Goal: Information Seeking & Learning: Check status

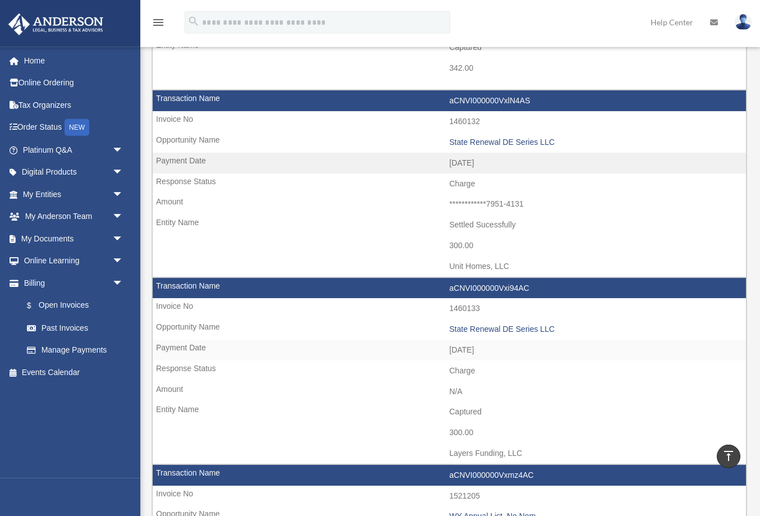
scroll to position [417, 0]
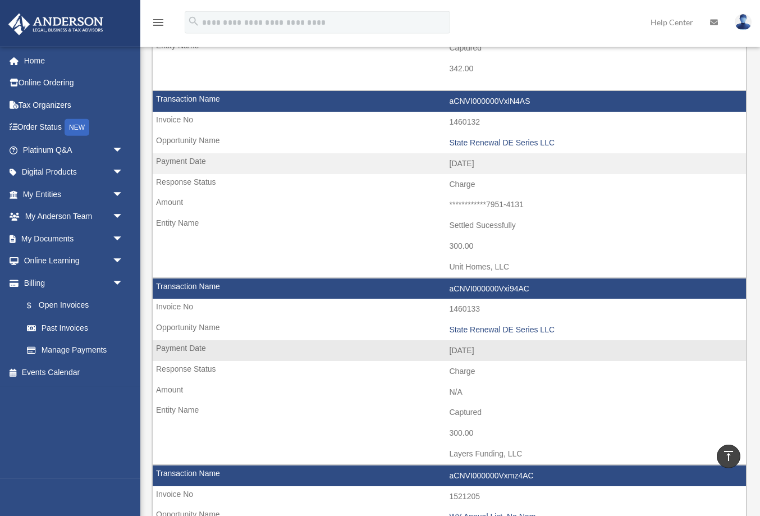
drag, startPoint x: 451, startPoint y: 453, endPoint x: 525, endPoint y: 452, distance: 74.1
click at [525, 452] on td "Layers Funding, LLC" at bounding box center [450, 454] width 594 height 21
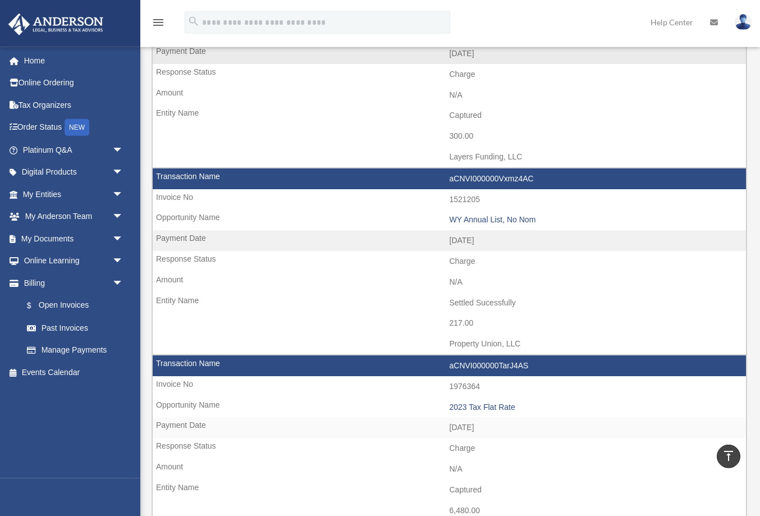
scroll to position [715, 0]
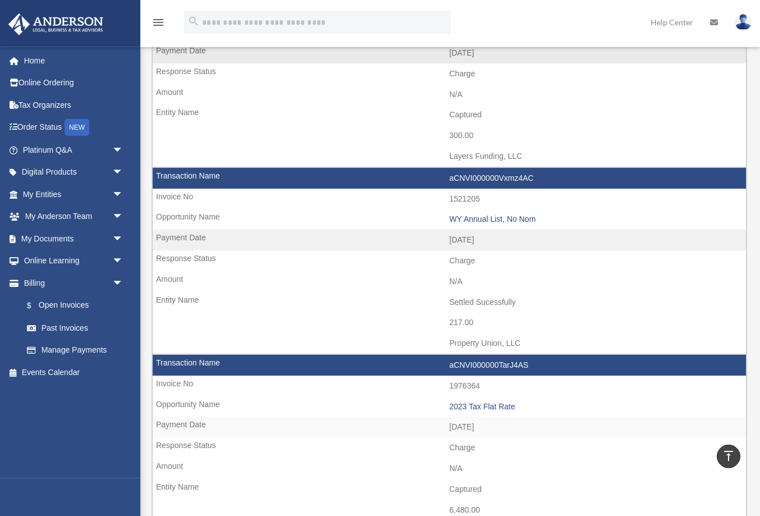
copy td "Layers Funding, LLC"
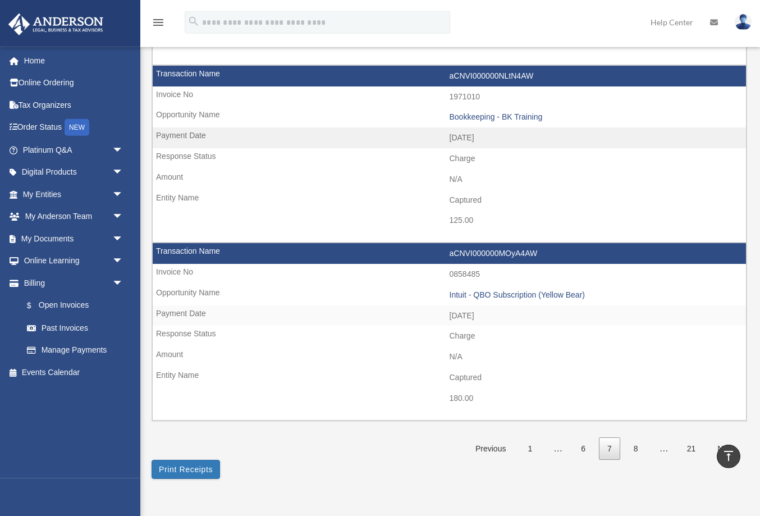
scroll to position [1764, 0]
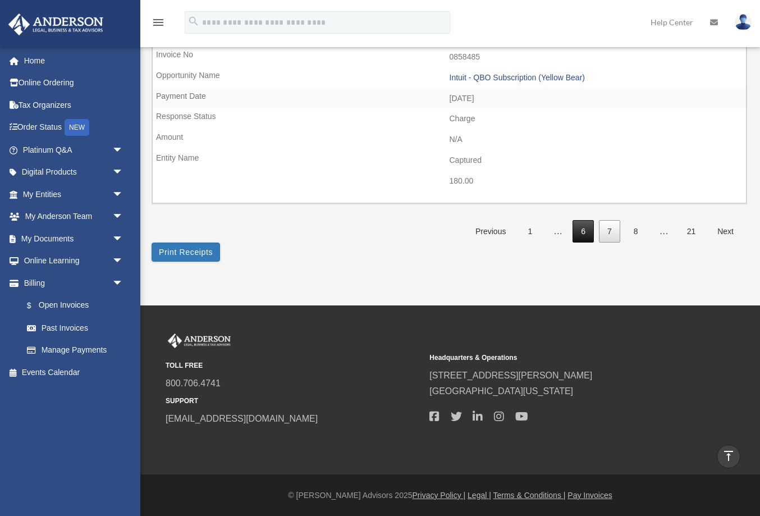
click at [581, 234] on link "6" at bounding box center [583, 231] width 21 height 23
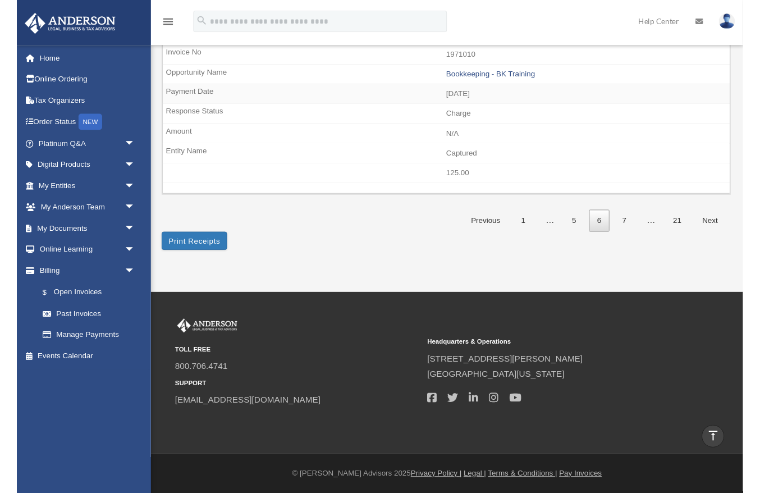
scroll to position [1727, 0]
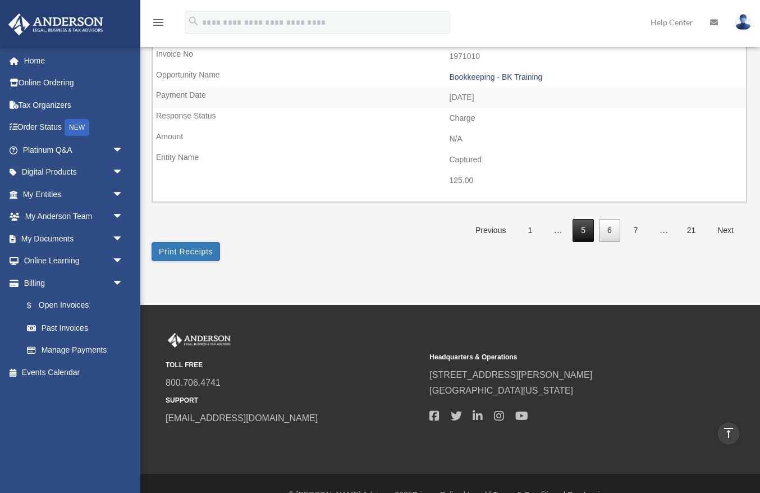
click at [579, 232] on link "5" at bounding box center [583, 230] width 21 height 23
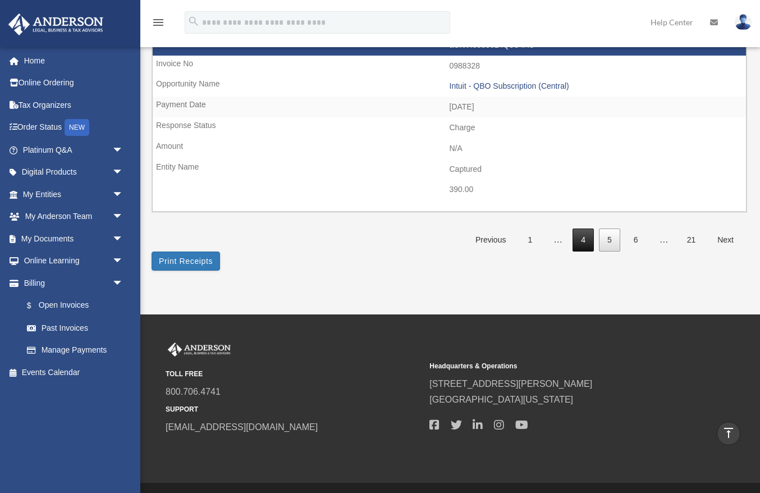
click at [593, 247] on link "4" at bounding box center [583, 240] width 21 height 23
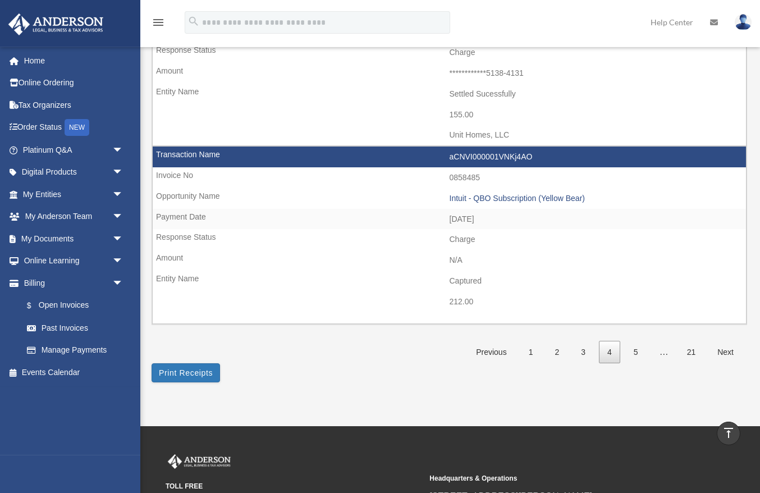
scroll to position [1787, 0]
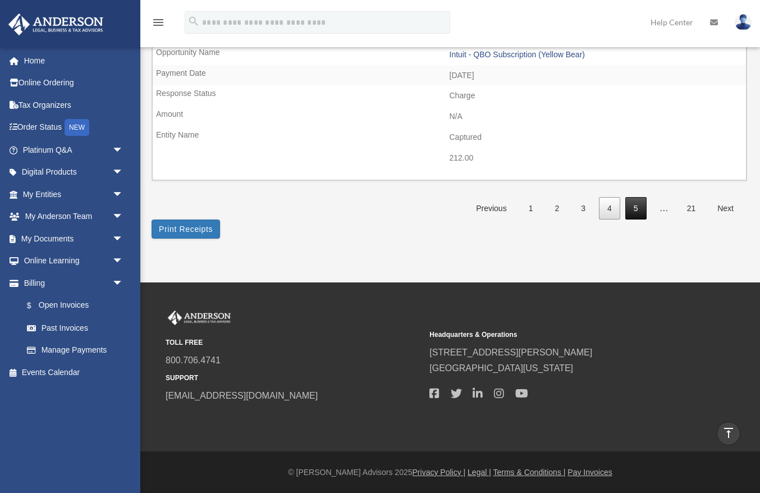
click at [642, 211] on link "5" at bounding box center [636, 208] width 21 height 23
click at [642, 211] on link "6" at bounding box center [636, 208] width 21 height 23
click at [642, 211] on link "7" at bounding box center [636, 208] width 21 height 23
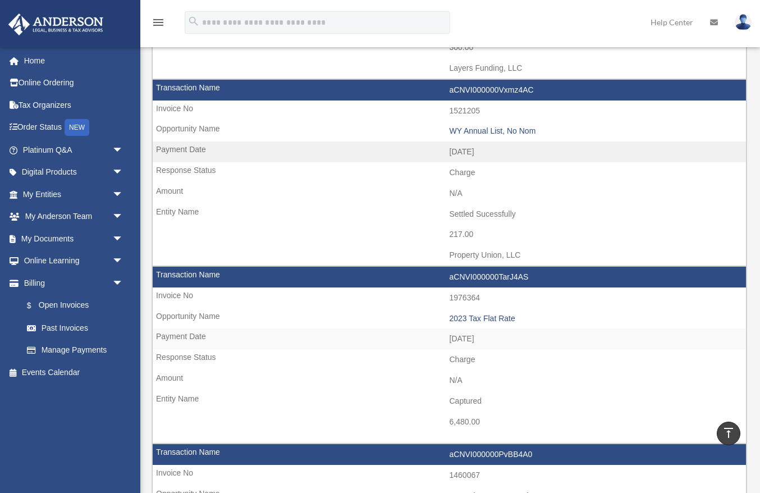
scroll to position [814, 0]
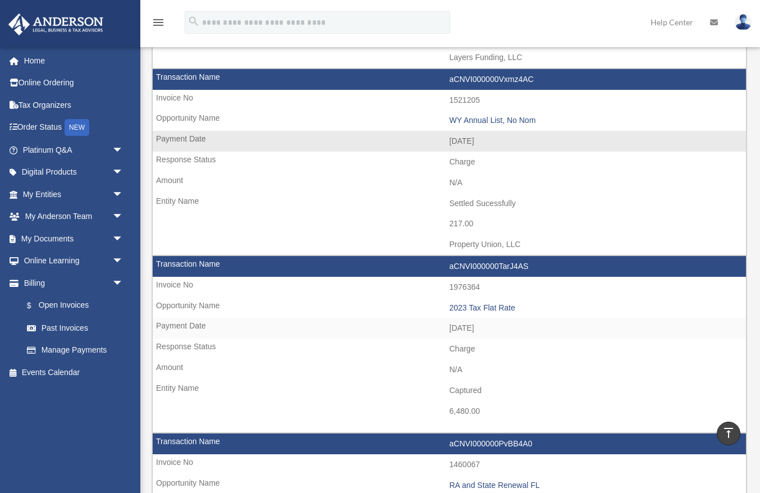
drag, startPoint x: 450, startPoint y: 246, endPoint x: 528, endPoint y: 245, distance: 77.5
click at [528, 245] on td "Property Union, LLC" at bounding box center [450, 244] width 594 height 21
drag, startPoint x: 444, startPoint y: 223, endPoint x: 481, endPoint y: 223, distance: 37.1
click at [481, 223] on td "217.00" at bounding box center [450, 223] width 594 height 21
copy td "217.00"
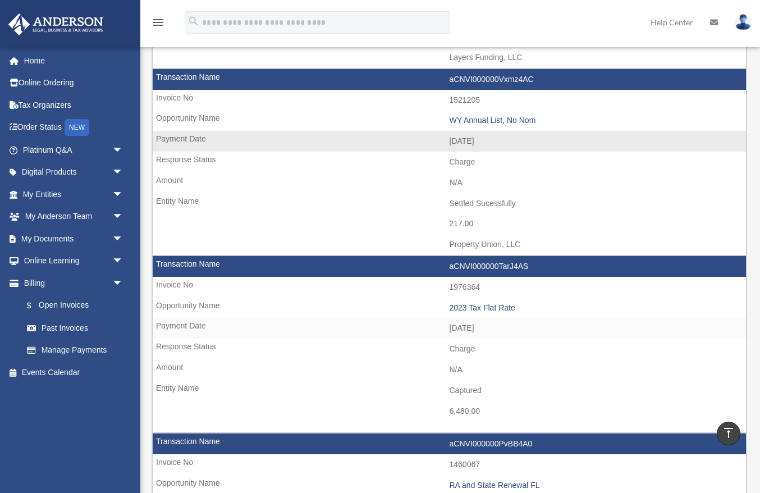
drag, startPoint x: 449, startPoint y: 247, endPoint x: 528, endPoint y: 250, distance: 79.3
click at [528, 250] on td "Property Union, LLC" at bounding box center [450, 244] width 594 height 21
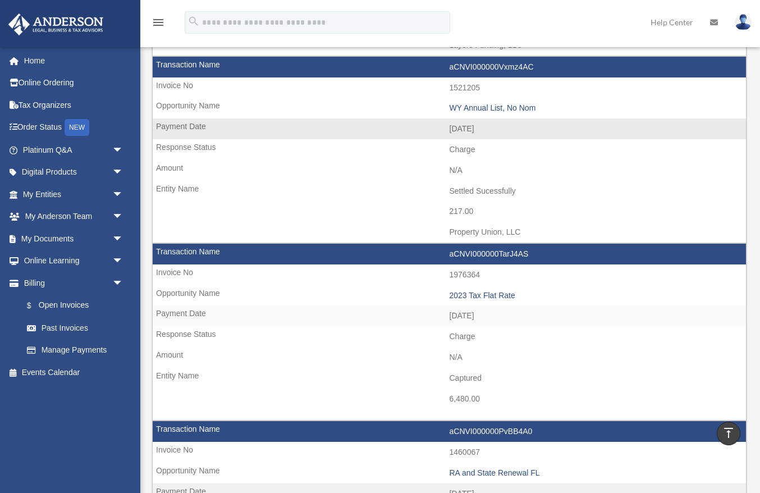
scroll to position [823, 0]
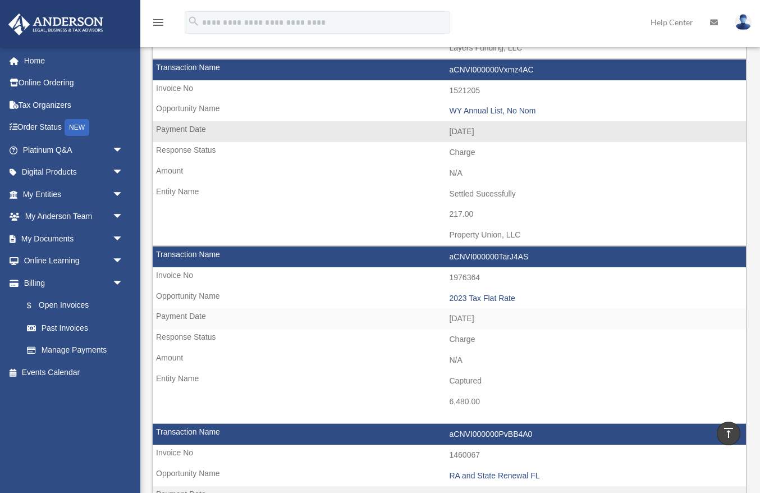
click at [511, 162] on td "Charge" at bounding box center [450, 152] width 594 height 21
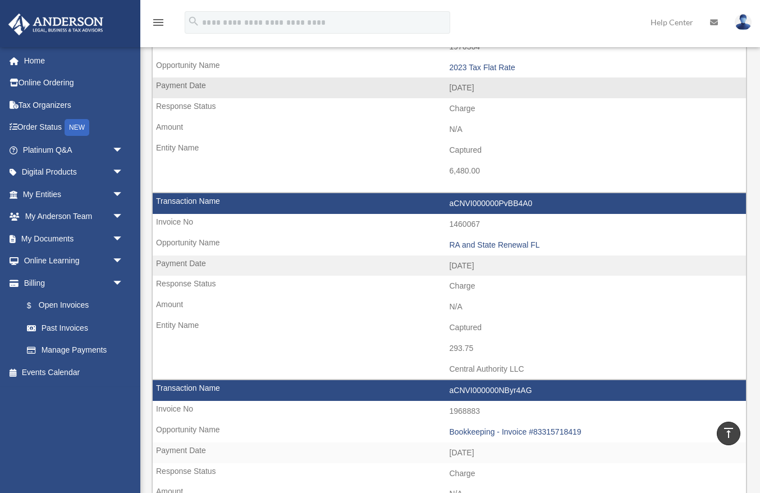
scroll to position [1056, 0]
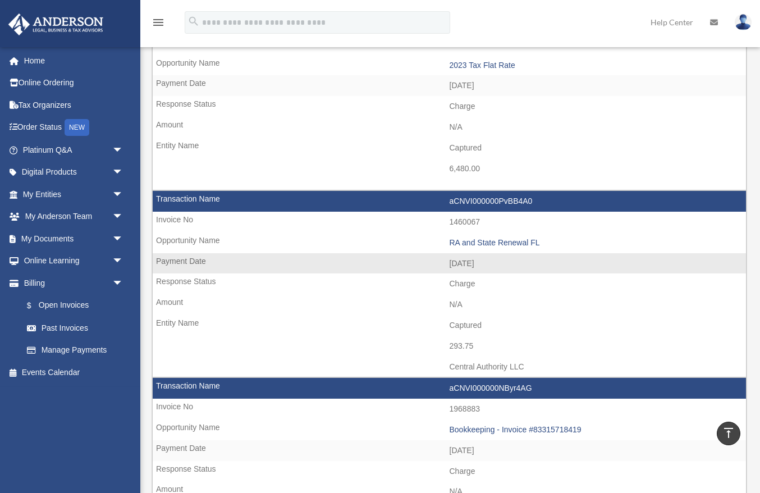
drag, startPoint x: 449, startPoint y: 366, endPoint x: 549, endPoint y: 372, distance: 99.6
click at [549, 372] on td "Central Authority LLC" at bounding box center [450, 367] width 594 height 21
drag, startPoint x: 450, startPoint y: 345, endPoint x: 480, endPoint y: 345, distance: 30.3
click at [480, 345] on td "293.75" at bounding box center [450, 346] width 594 height 21
copy td "293.75"
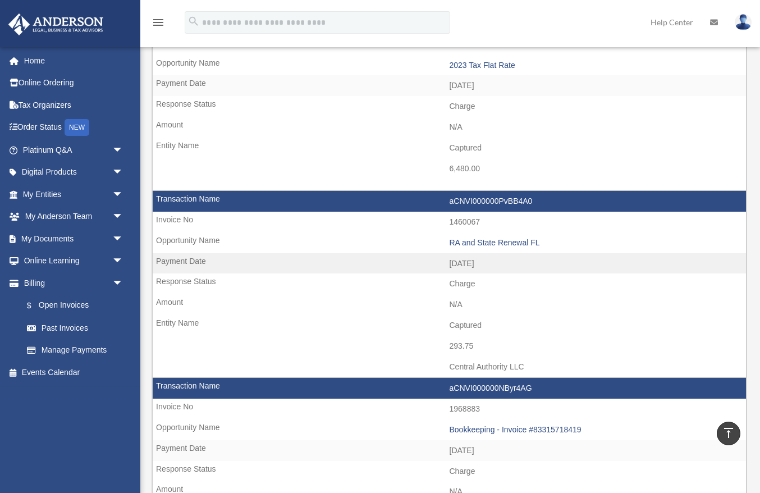
copy td "293.75"
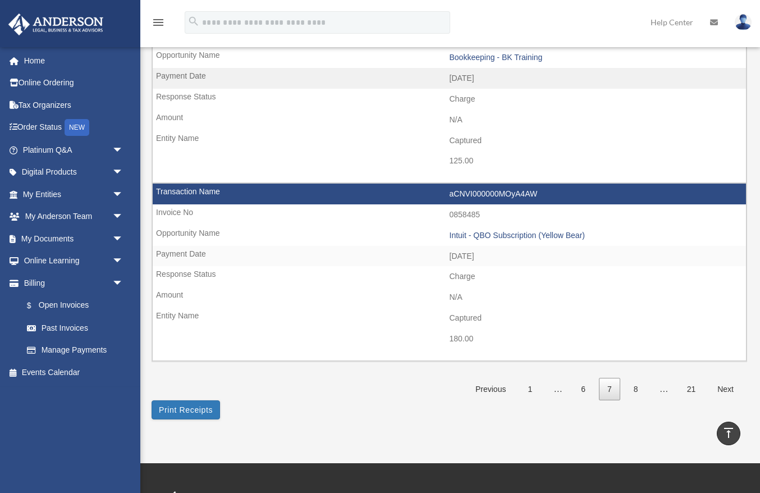
scroll to position [1607, 0]
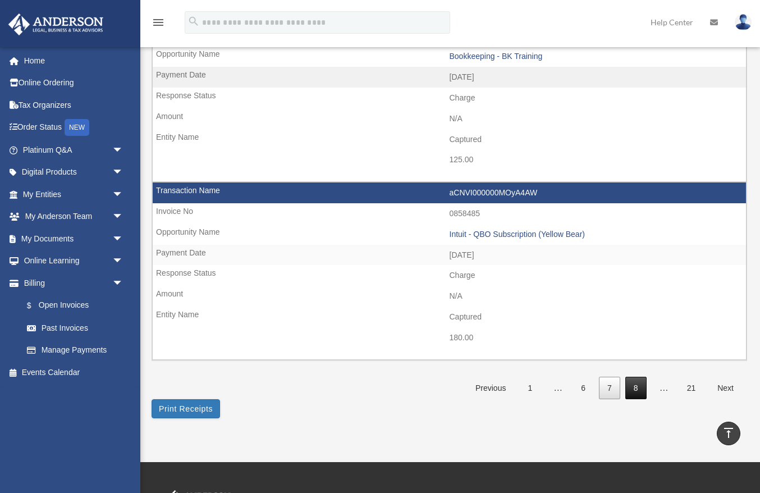
click at [633, 389] on link "8" at bounding box center [636, 388] width 21 height 23
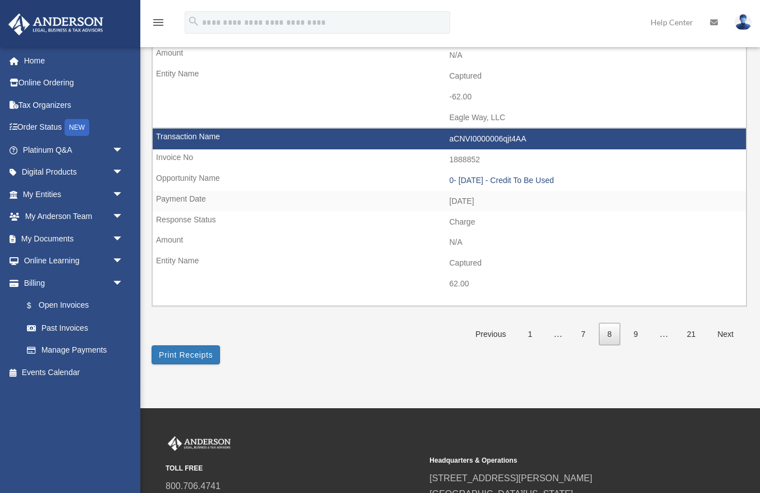
scroll to position [1778, 0]
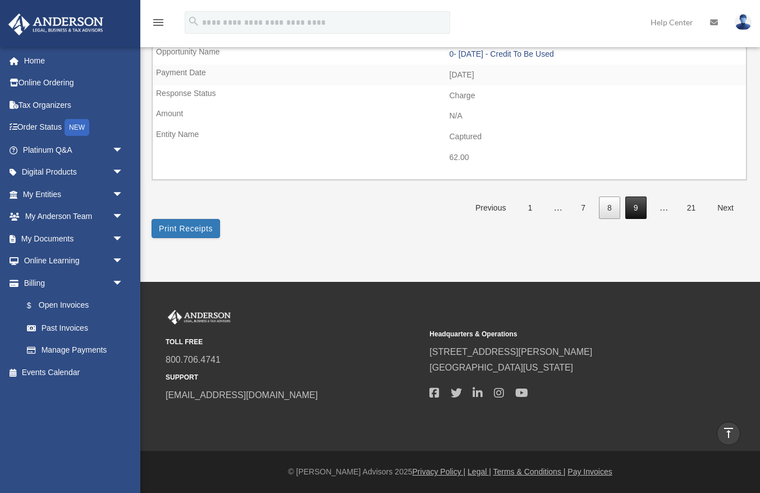
click at [633, 207] on link "9" at bounding box center [636, 208] width 21 height 23
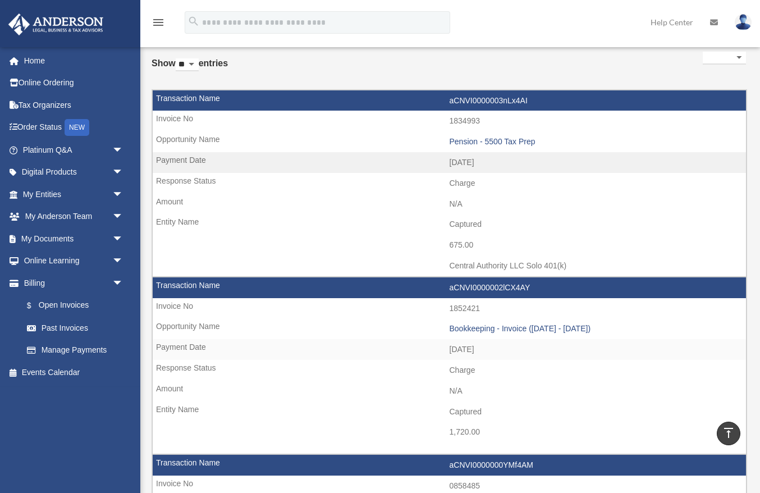
scroll to position [62, 0]
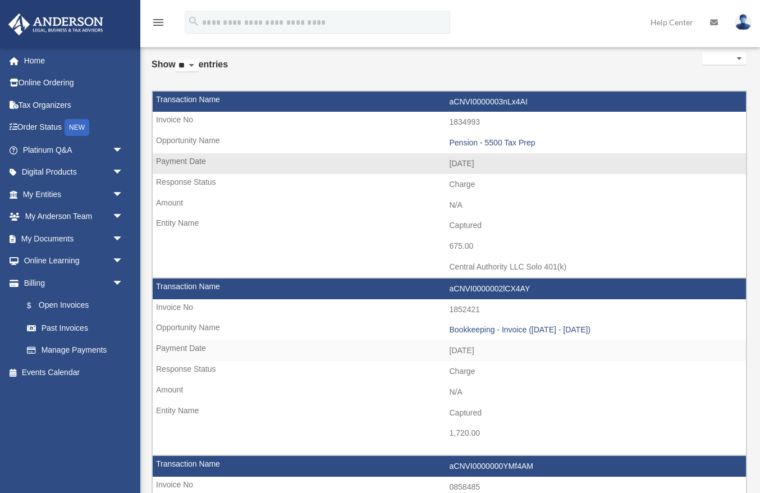
drag, startPoint x: 450, startPoint y: 245, endPoint x: 463, endPoint y: 245, distance: 13.5
click at [463, 245] on td "675.00" at bounding box center [450, 246] width 594 height 21
copy td "675"
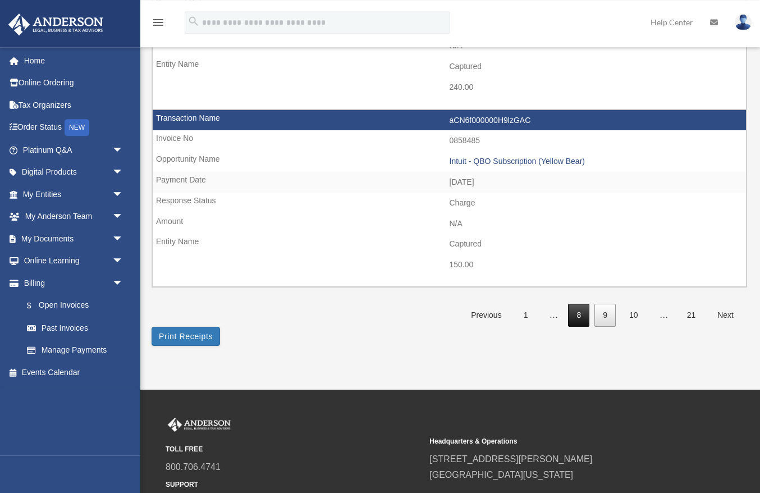
scroll to position [1662, 0]
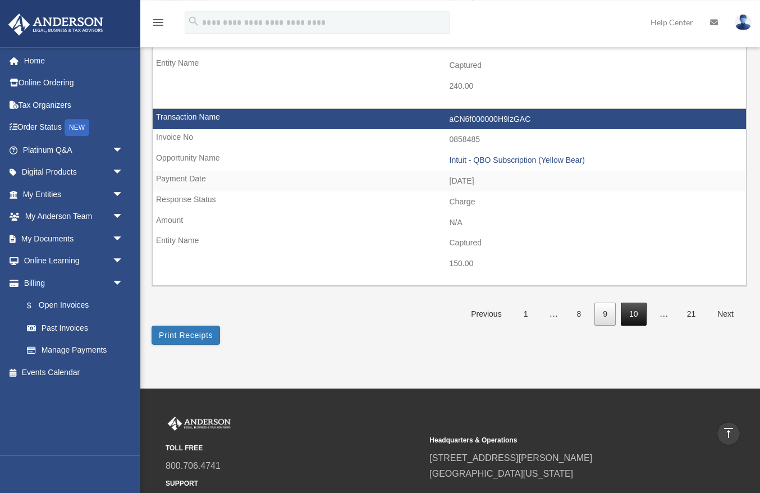
click at [639, 314] on link "10" at bounding box center [634, 314] width 26 height 23
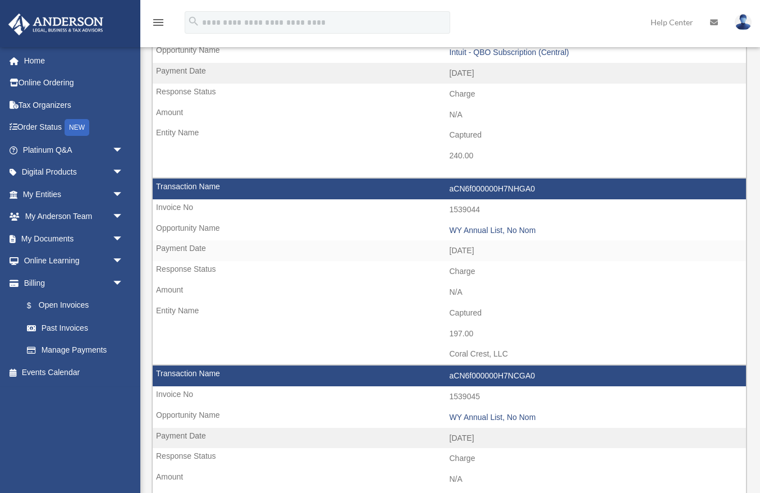
scroll to position [168, 0]
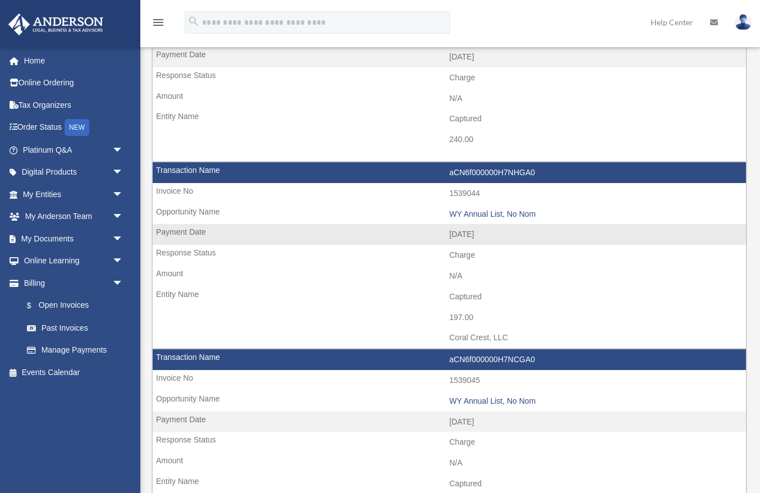
drag, startPoint x: 453, startPoint y: 338, endPoint x: 514, endPoint y: 339, distance: 61.8
click at [514, 339] on td "Coral Crest, LLC" at bounding box center [450, 337] width 594 height 21
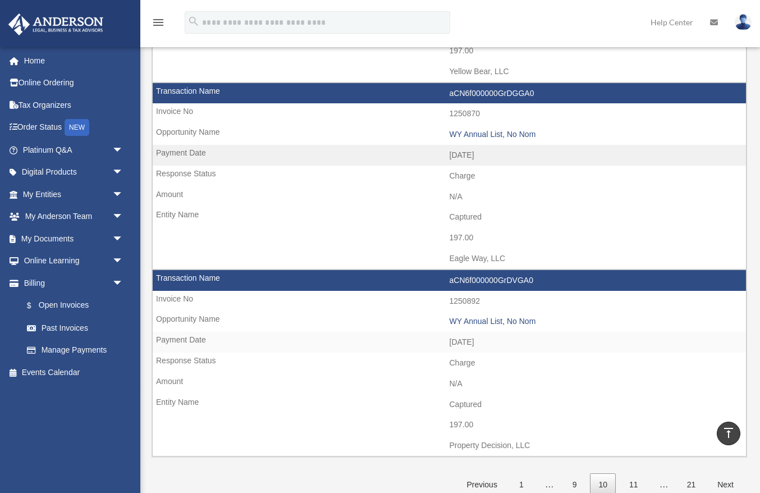
scroll to position [1544, 0]
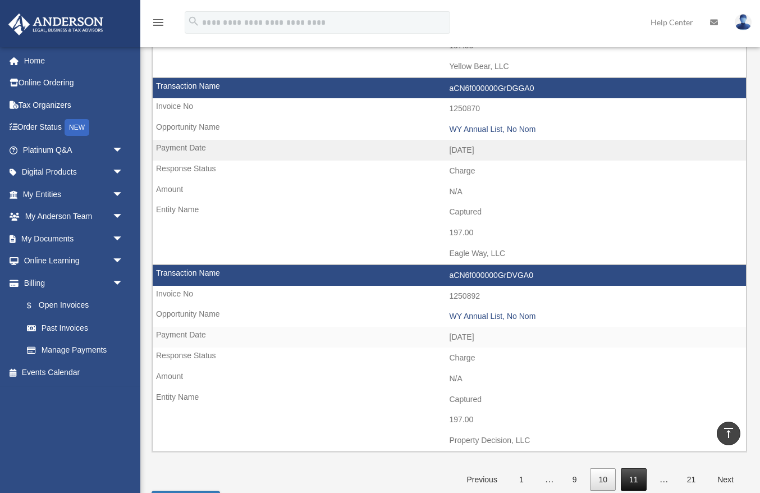
click at [631, 486] on link "11" at bounding box center [634, 479] width 26 height 23
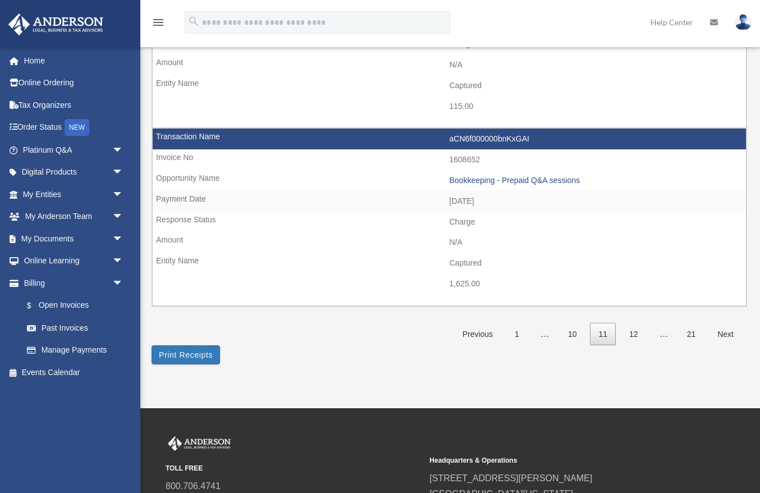
scroll to position [1778, 0]
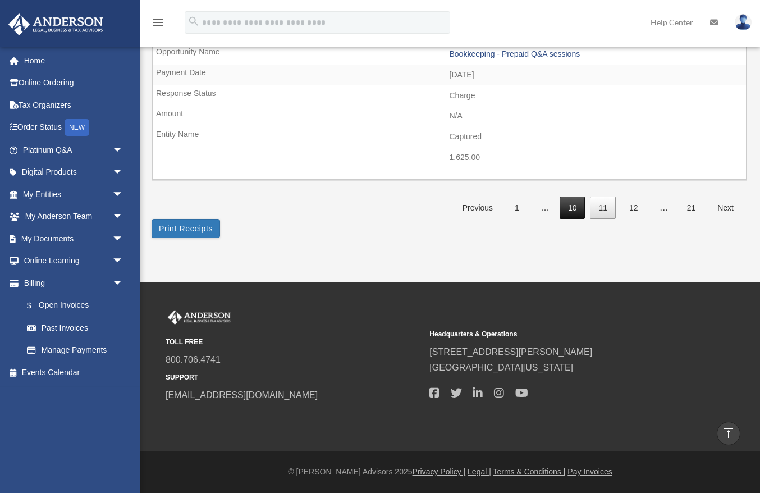
click at [567, 213] on link "10" at bounding box center [573, 208] width 26 height 23
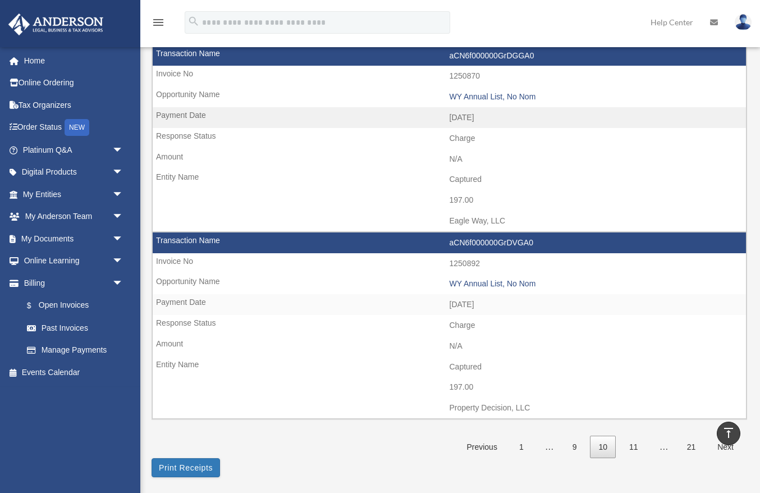
scroll to position [1583, 0]
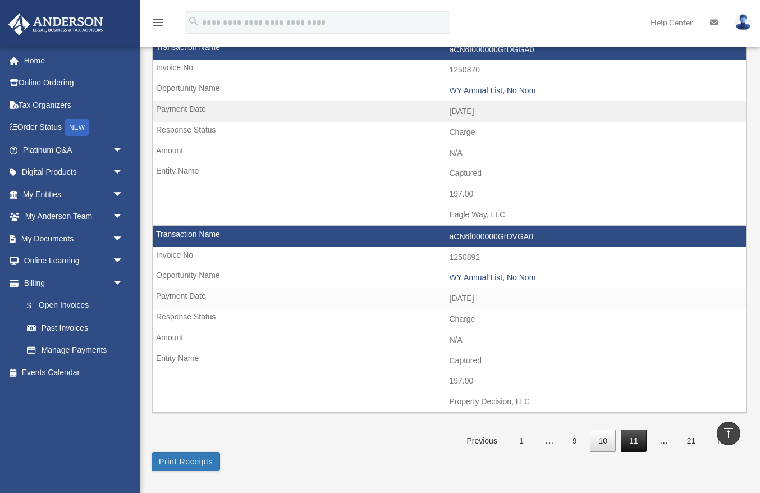
click at [636, 451] on link "11" at bounding box center [634, 441] width 26 height 23
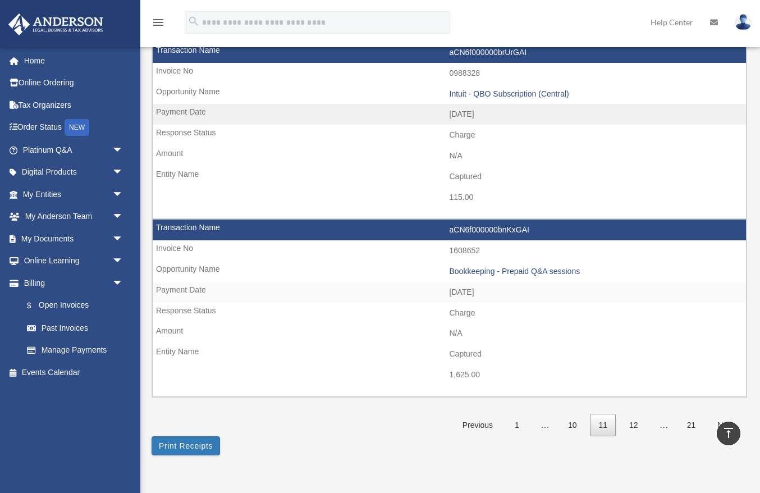
scroll to position [1565, 0]
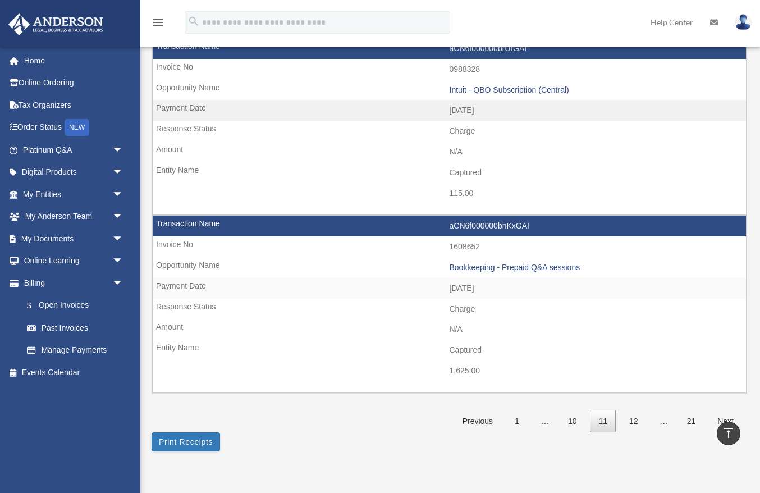
click at [572, 422] on link "10" at bounding box center [573, 421] width 26 height 23
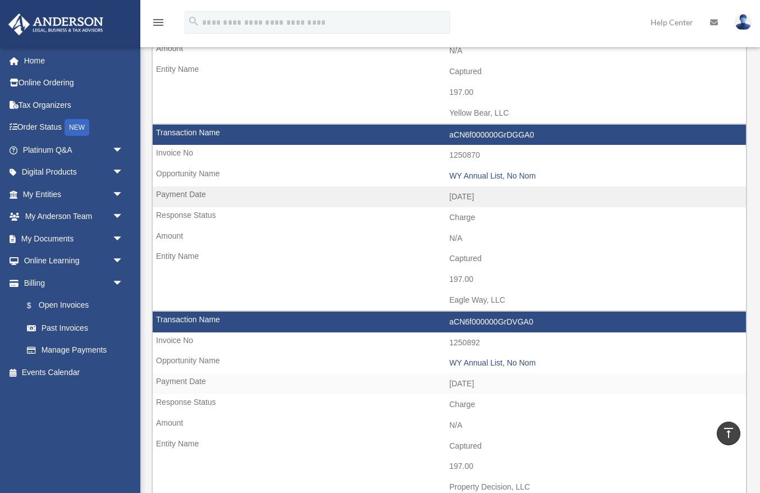
scroll to position [1816, 0]
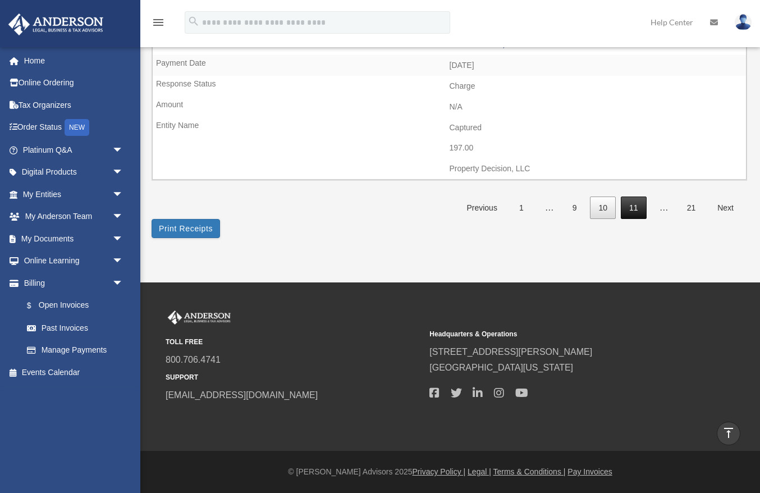
click at [633, 205] on link "11" at bounding box center [634, 208] width 26 height 23
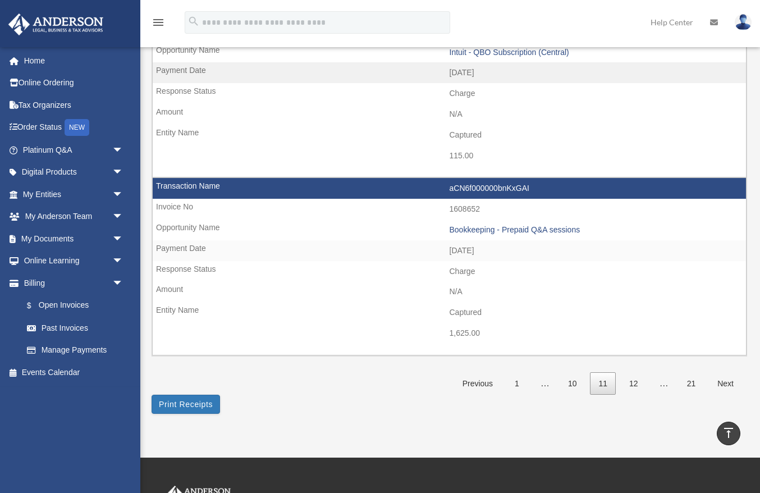
scroll to position [1614, 0]
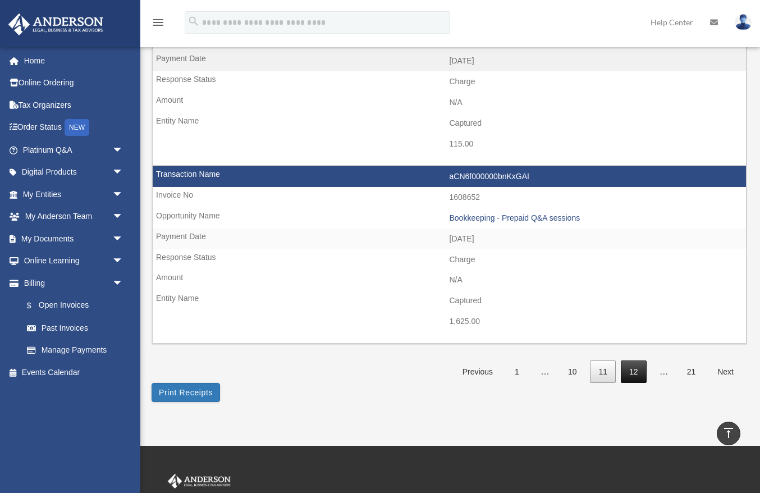
click at [630, 369] on link "12" at bounding box center [634, 372] width 26 height 23
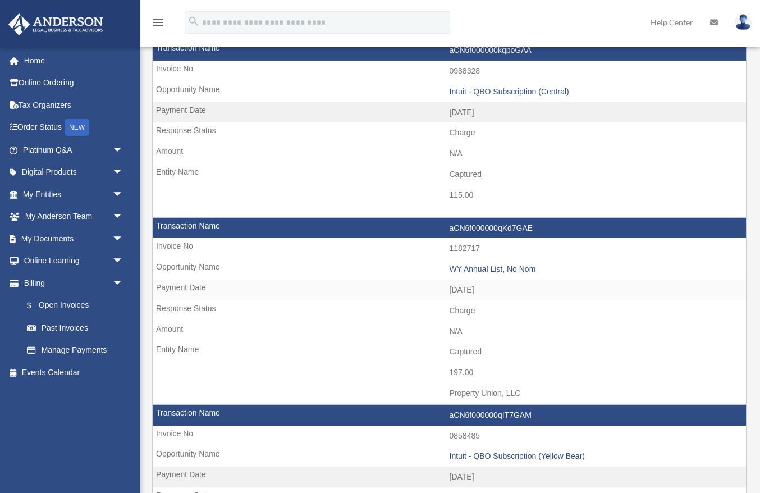
scroll to position [824, 0]
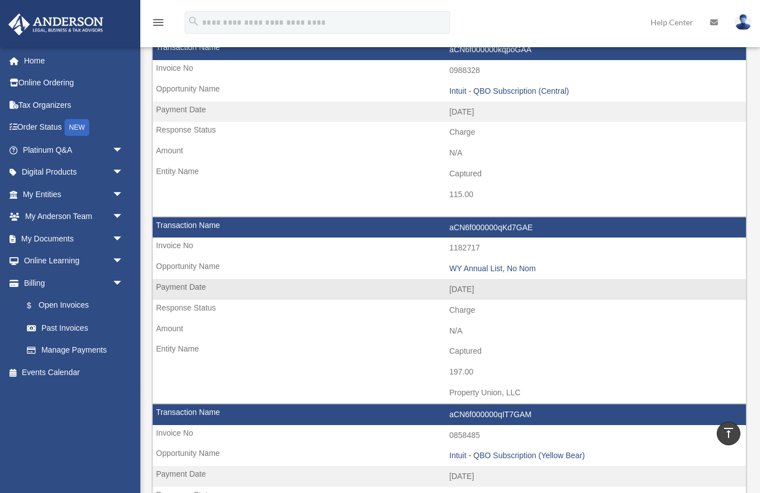
drag, startPoint x: 450, startPoint y: 372, endPoint x: 486, endPoint y: 372, distance: 35.4
click at [486, 372] on td "197.00" at bounding box center [450, 372] width 594 height 21
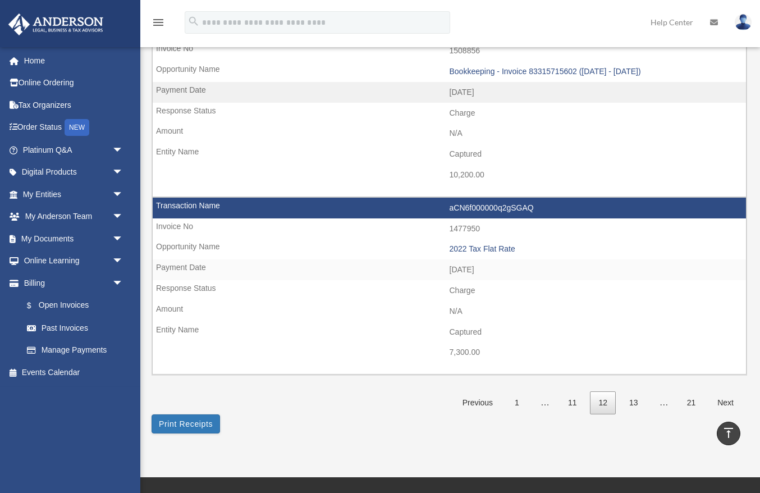
scroll to position [1566, 0]
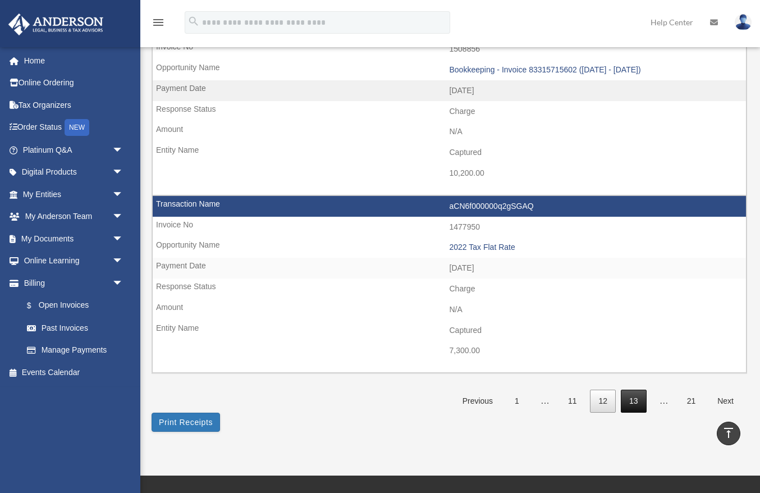
click at [634, 400] on link "13" at bounding box center [634, 401] width 26 height 23
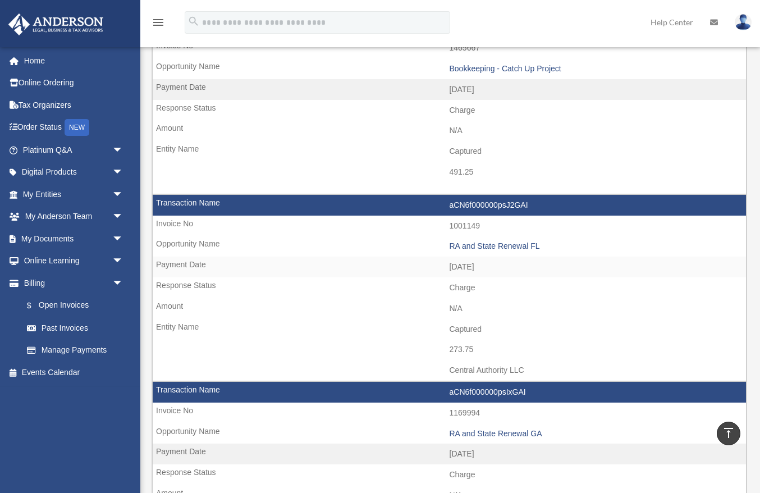
scroll to position [492, 0]
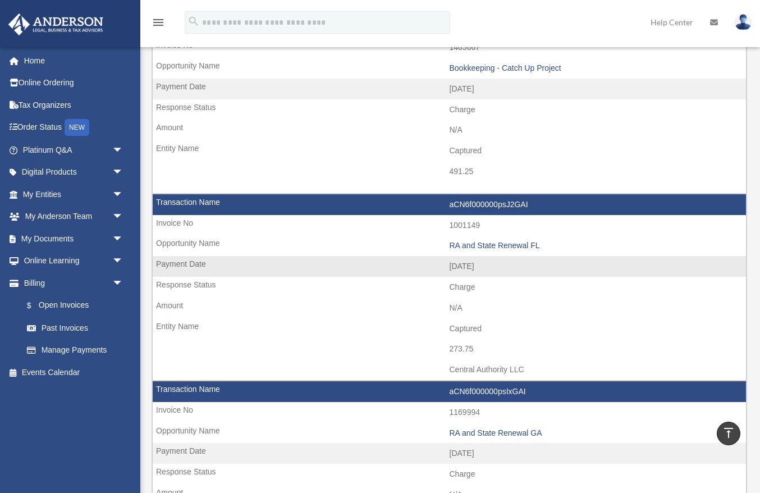
drag, startPoint x: 449, startPoint y: 370, endPoint x: 540, endPoint y: 374, distance: 90.5
click at [540, 374] on td "Central Authority LLC" at bounding box center [450, 369] width 594 height 21
drag, startPoint x: 446, startPoint y: 352, endPoint x: 484, endPoint y: 352, distance: 37.1
click at [484, 352] on td "273.75" at bounding box center [450, 349] width 594 height 21
copy td "273.75"
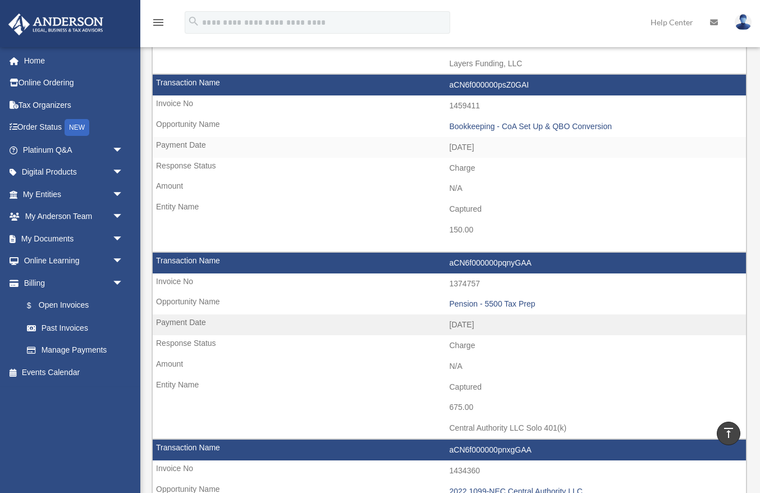
scroll to position [1797, 0]
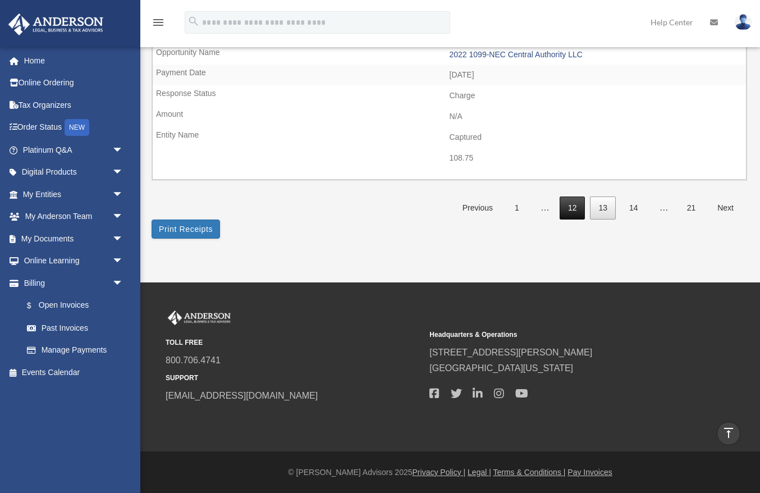
click at [567, 210] on link "12" at bounding box center [573, 208] width 26 height 23
click at [574, 209] on link "11" at bounding box center [573, 208] width 26 height 23
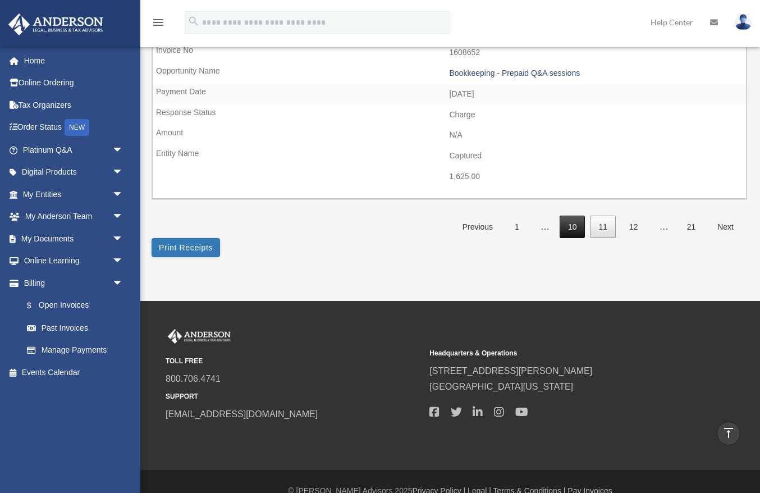
click at [573, 231] on link "10" at bounding box center [573, 227] width 26 height 23
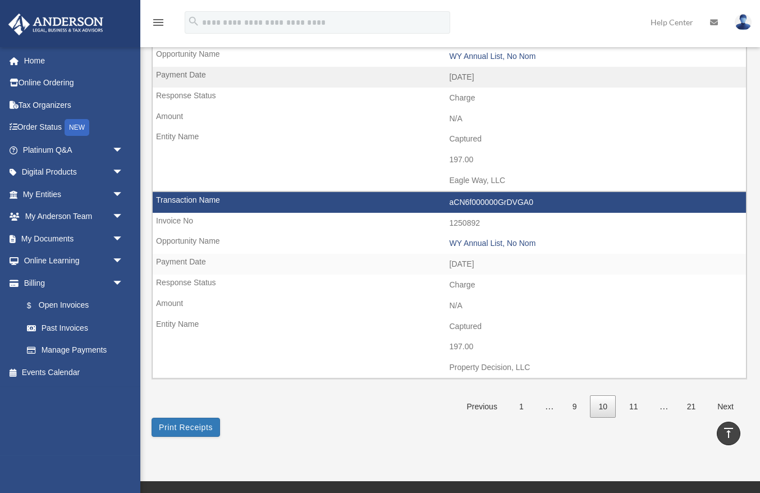
scroll to position [1816, 0]
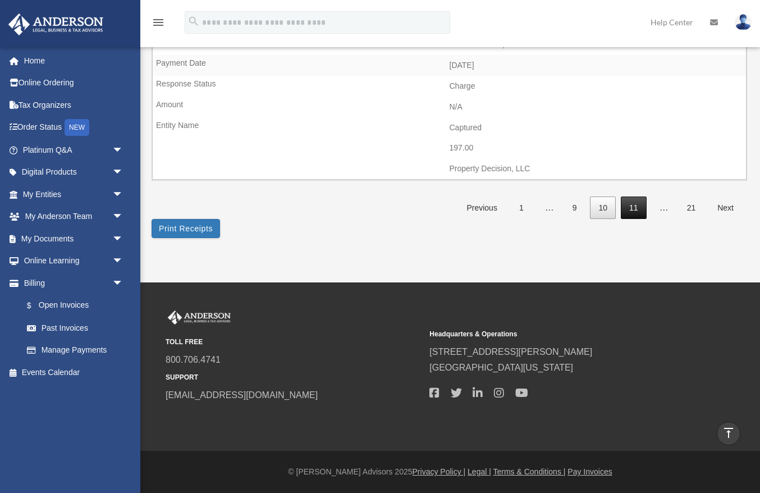
click at [633, 212] on link "11" at bounding box center [634, 208] width 26 height 23
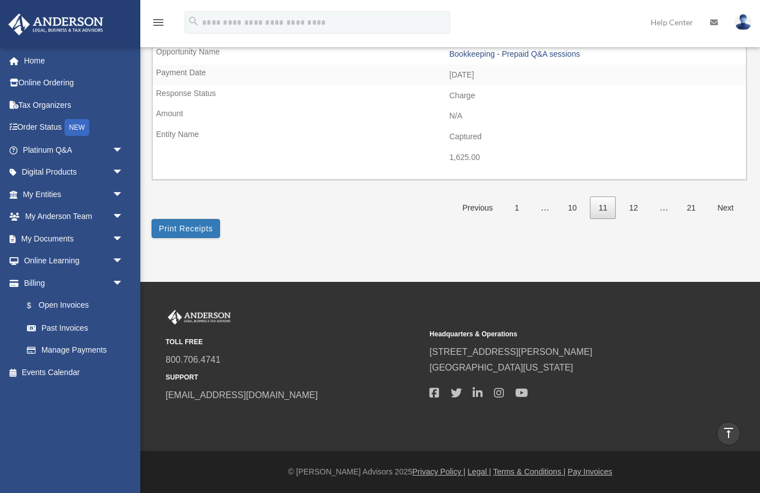
click at [633, 212] on link "12" at bounding box center [634, 208] width 26 height 23
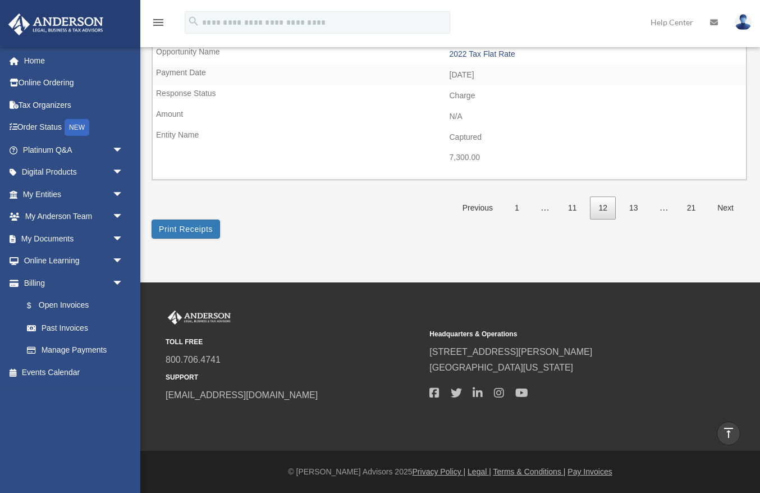
click at [633, 212] on link "13" at bounding box center [634, 208] width 26 height 23
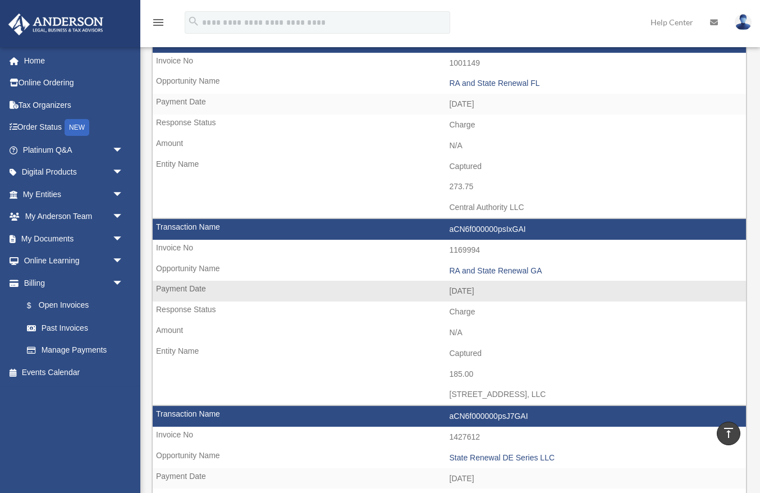
scroll to position [655, 0]
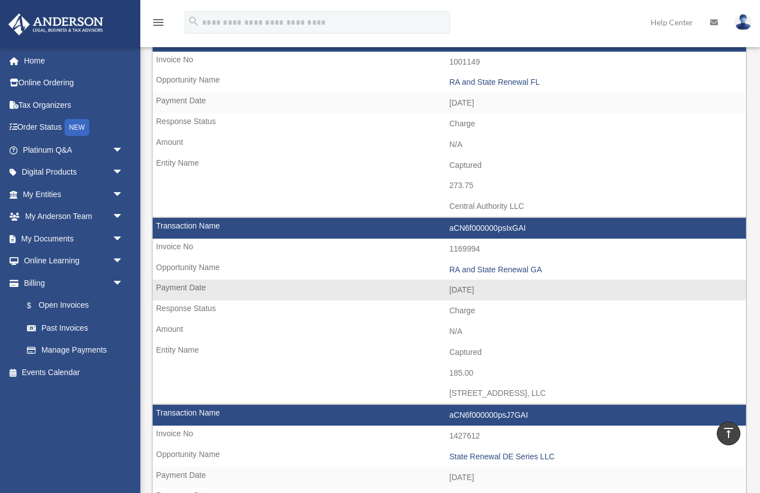
drag, startPoint x: 451, startPoint y: 372, endPoint x: 464, endPoint y: 373, distance: 12.9
click at [464, 373] on td "185.00" at bounding box center [450, 373] width 594 height 21
copy td "185."
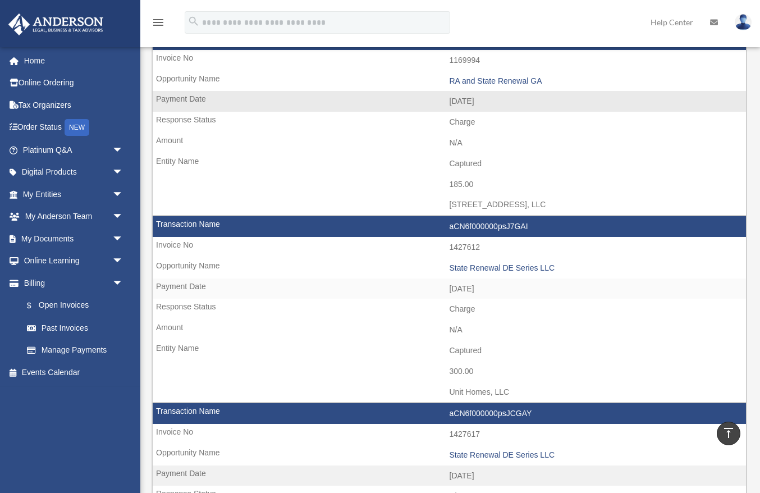
scroll to position [852, 0]
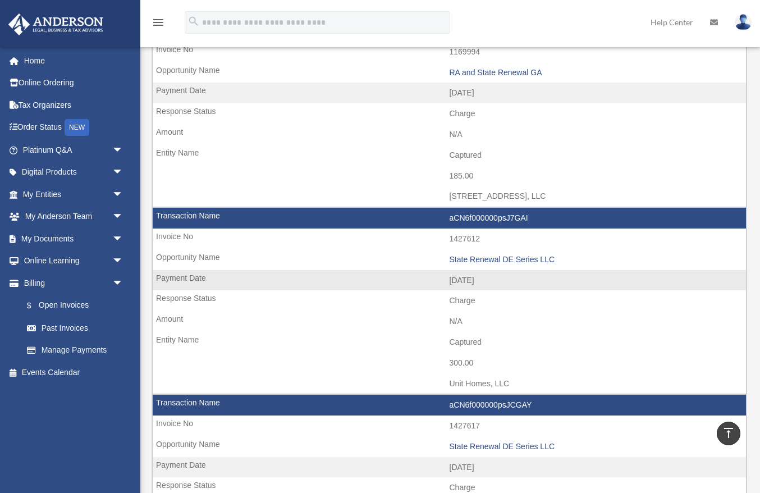
drag, startPoint x: 449, startPoint y: 363, endPoint x: 463, endPoint y: 364, distance: 14.1
click at [463, 364] on td "300.00" at bounding box center [450, 363] width 594 height 21
copy td "300"
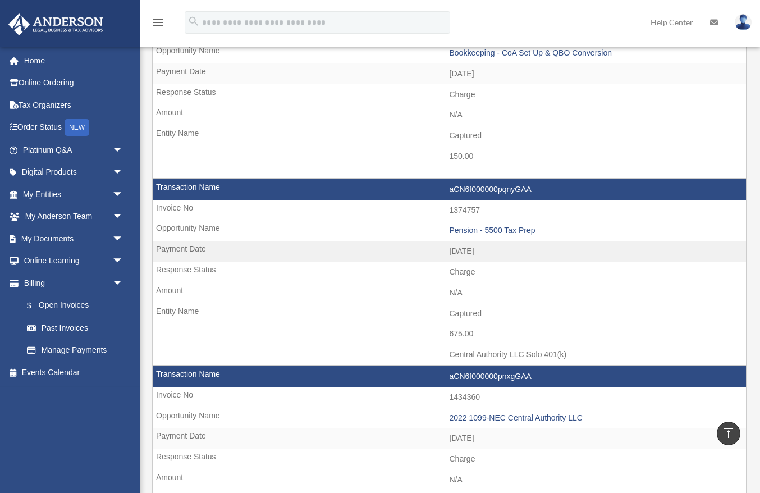
scroll to position [1447, 0]
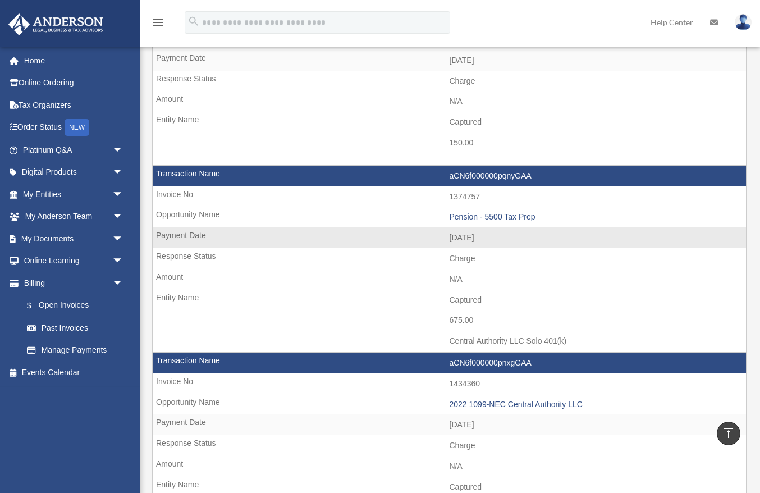
drag, startPoint x: 450, startPoint y: 341, endPoint x: 609, endPoint y: 337, distance: 159.0
click at [609, 337] on td "Central Authority LLC Solo 401(k)" at bounding box center [450, 341] width 594 height 21
drag, startPoint x: 450, startPoint y: 322, endPoint x: 463, endPoint y: 322, distance: 12.9
click at [463, 322] on td "675.00" at bounding box center [450, 320] width 594 height 21
copy td "675"
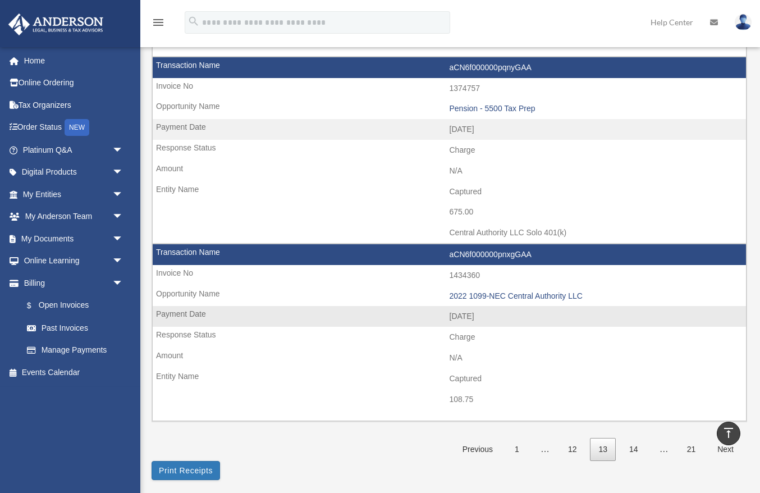
scroll to position [1566, 0]
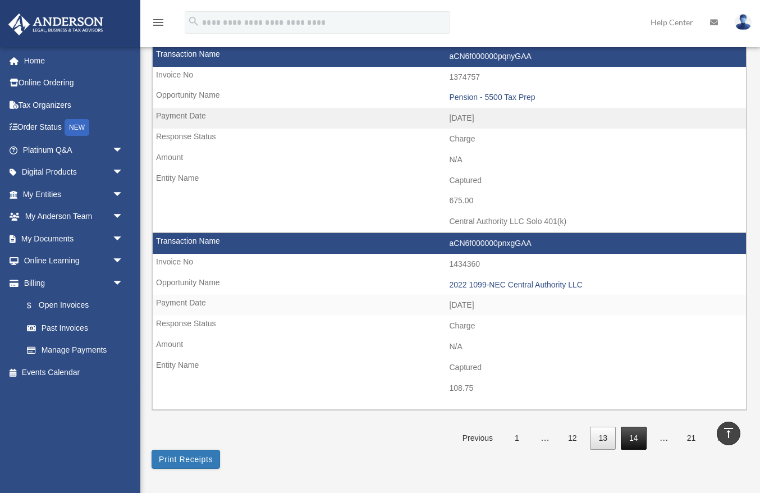
click at [634, 443] on link "14" at bounding box center [634, 438] width 26 height 23
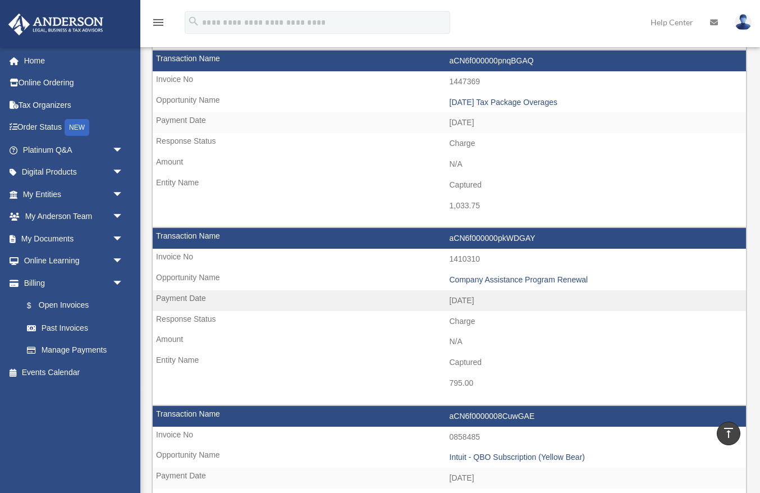
scroll to position [0, 0]
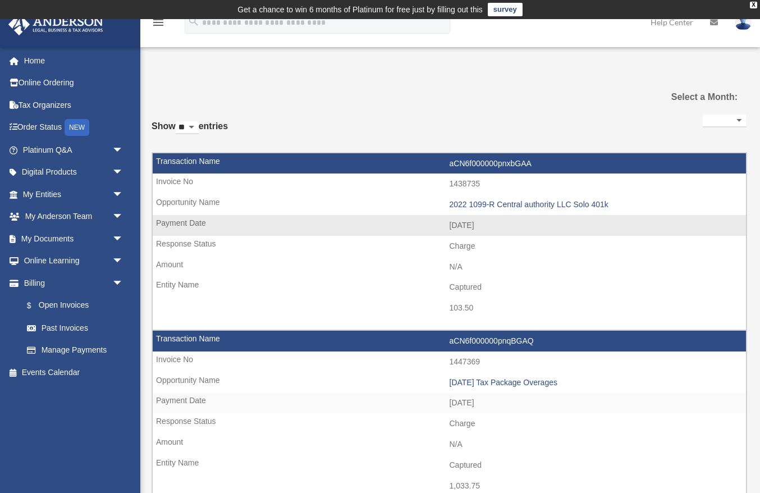
drag, startPoint x: 452, startPoint y: 308, endPoint x: 473, endPoint y: 308, distance: 21.3
click at [473, 308] on td "103.50" at bounding box center [450, 308] width 594 height 21
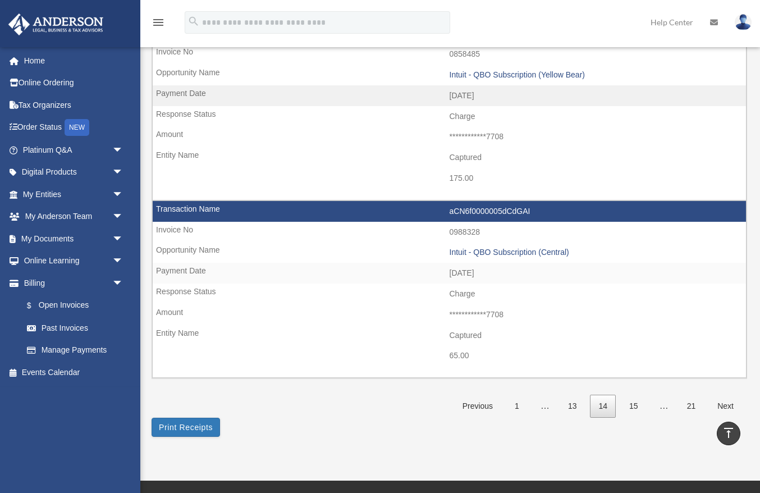
scroll to position [1568, 0]
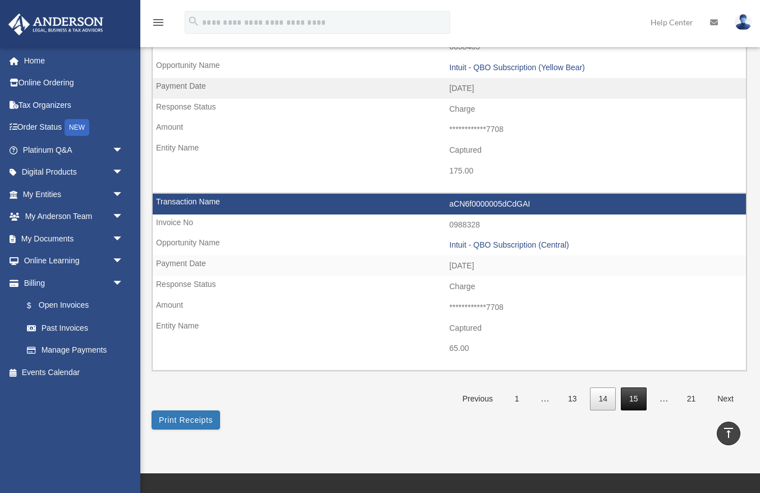
click at [627, 402] on link "15" at bounding box center [634, 398] width 26 height 23
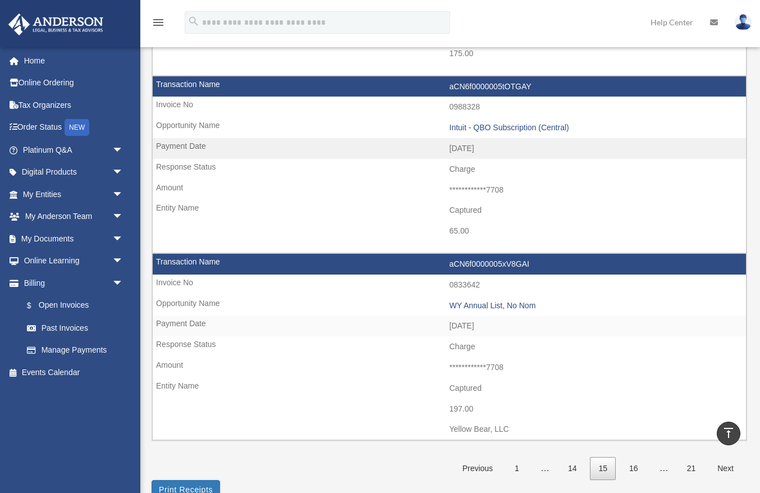
scroll to position [1505, 0]
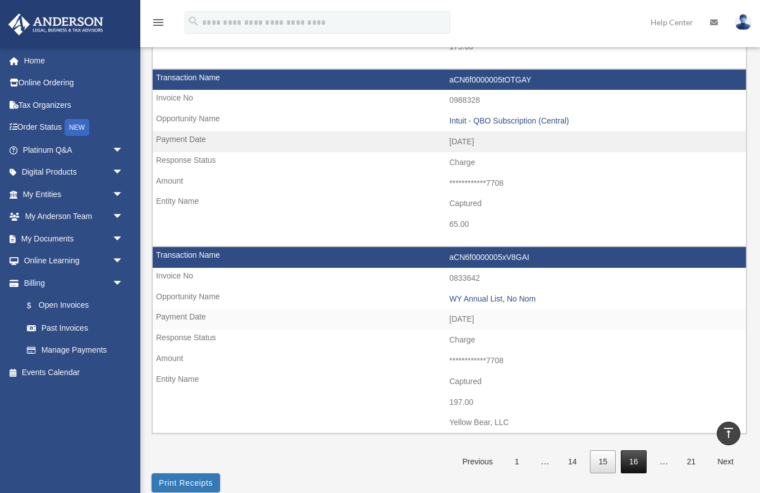
click at [632, 468] on link "16" at bounding box center [634, 461] width 26 height 23
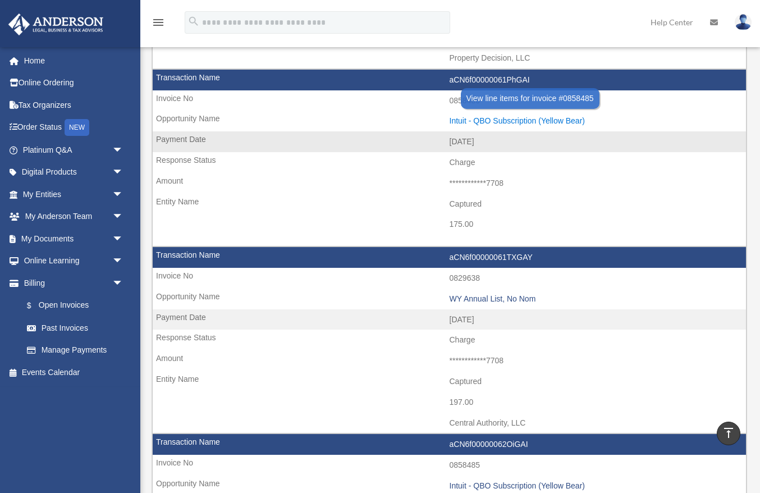
scroll to position [1396, 0]
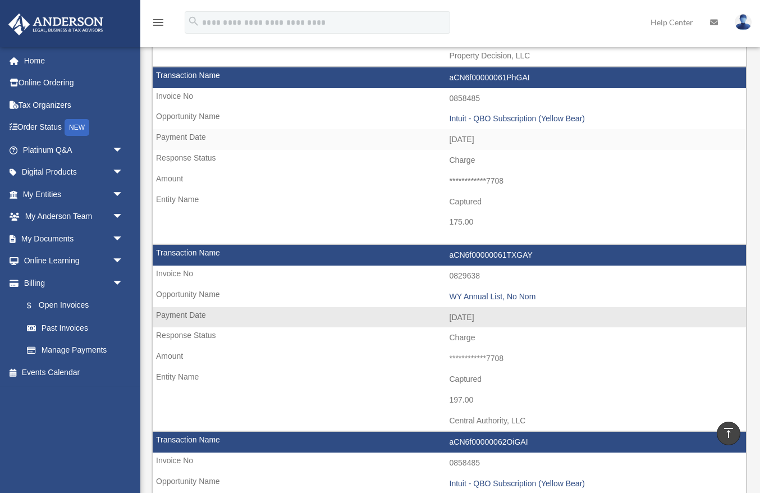
drag, startPoint x: 449, startPoint y: 420, endPoint x: 549, endPoint y: 421, distance: 100.0
click at [549, 421] on td "Central Authority, LLC" at bounding box center [450, 421] width 594 height 21
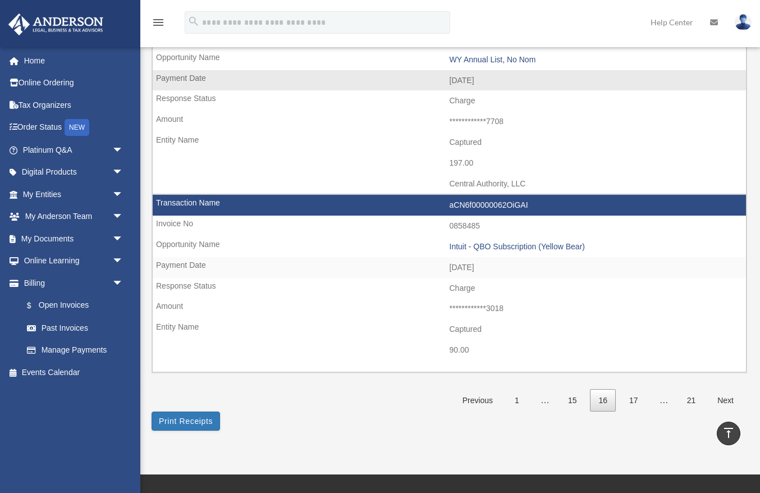
scroll to position [1635, 0]
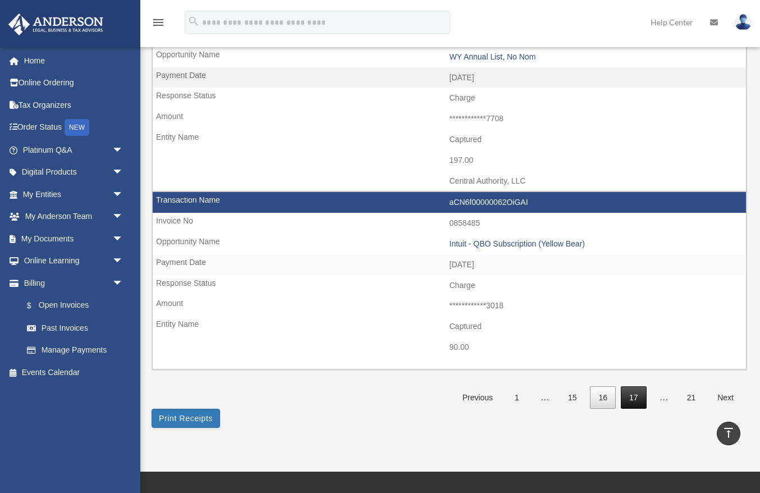
click at [637, 401] on link "17" at bounding box center [634, 397] width 26 height 23
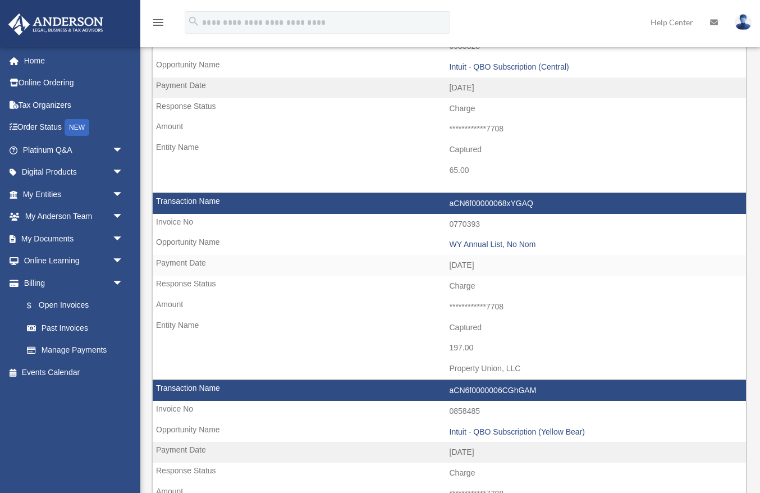
scroll to position [494, 0]
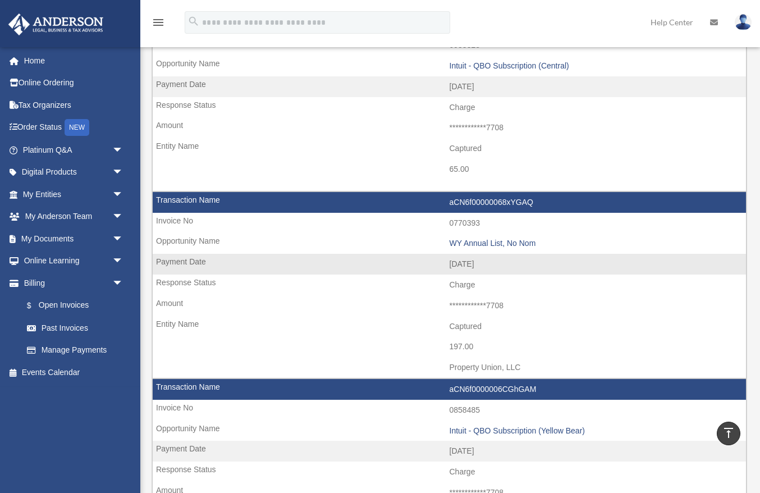
drag, startPoint x: 451, startPoint y: 369, endPoint x: 530, endPoint y: 369, distance: 78.6
click at [530, 369] on td "Property Union, LLC" at bounding box center [450, 367] width 594 height 21
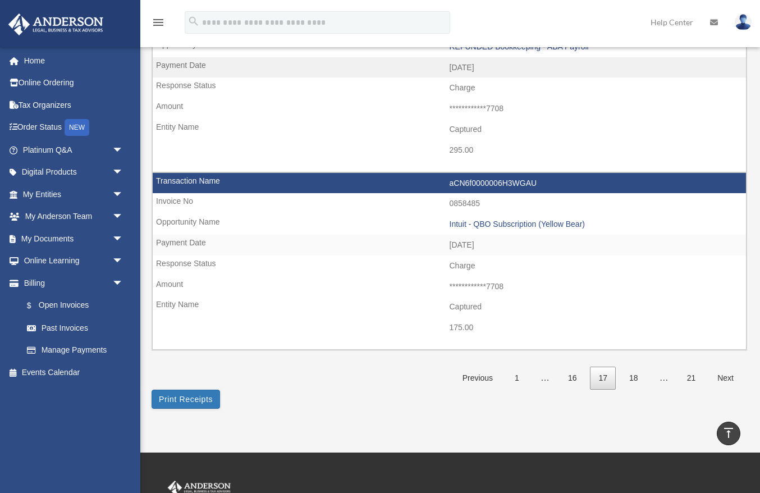
scroll to position [1603, 0]
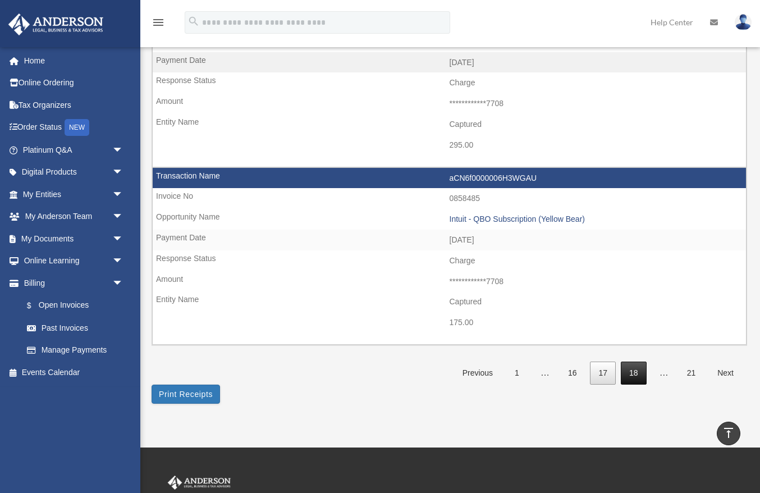
click at [640, 378] on link "18" at bounding box center [634, 373] width 26 height 23
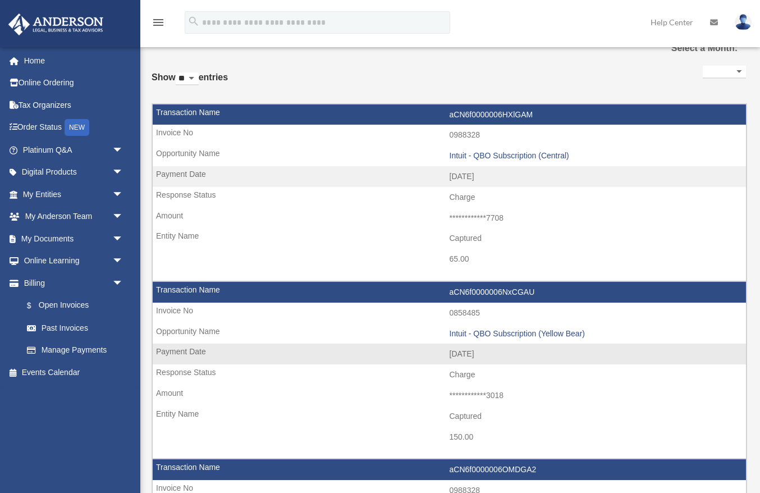
scroll to position [51, 0]
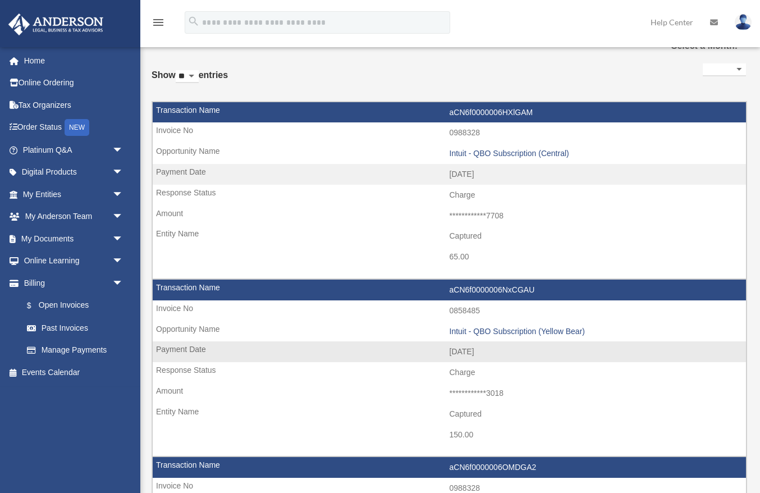
drag, startPoint x: 486, startPoint y: 392, endPoint x: 523, endPoint y: 389, distance: 37.7
click at [523, 389] on td "**********" at bounding box center [450, 393] width 594 height 21
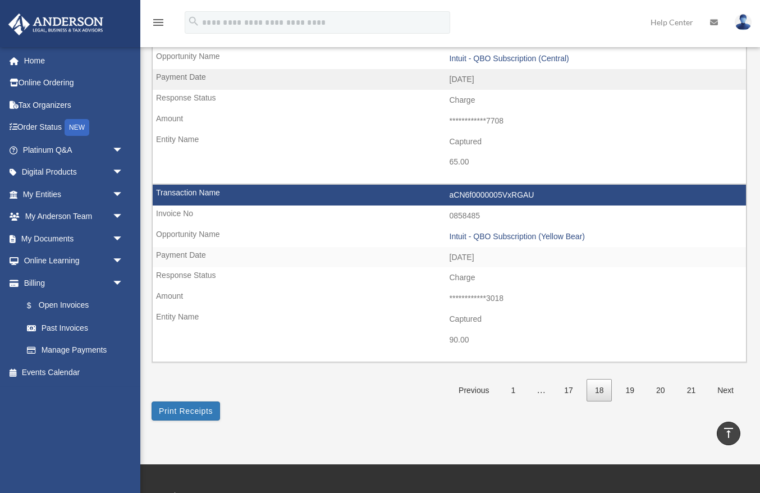
scroll to position [1611, 0]
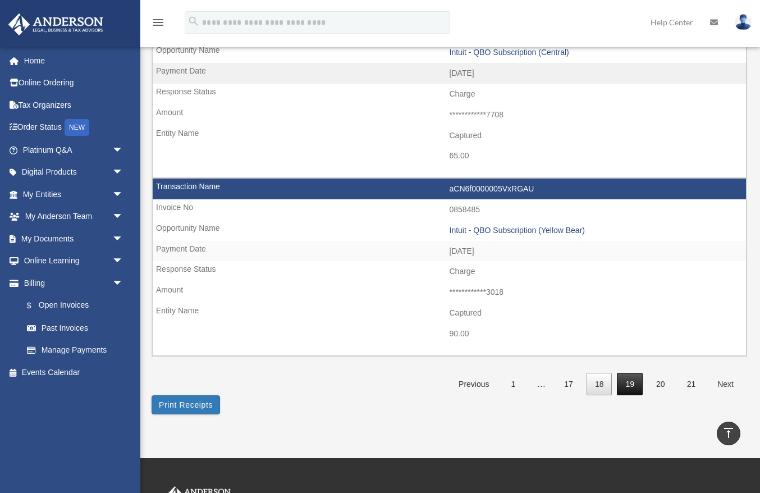
click at [637, 381] on link "19" at bounding box center [630, 384] width 26 height 23
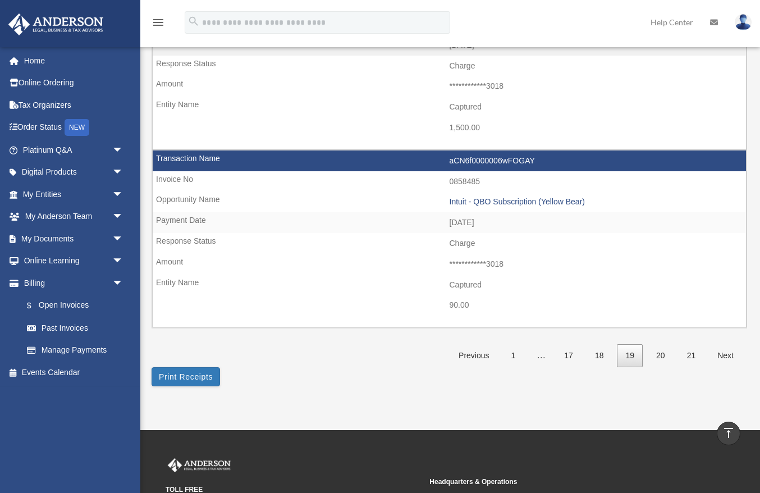
click at [632, 358] on link "19" at bounding box center [630, 355] width 26 height 23
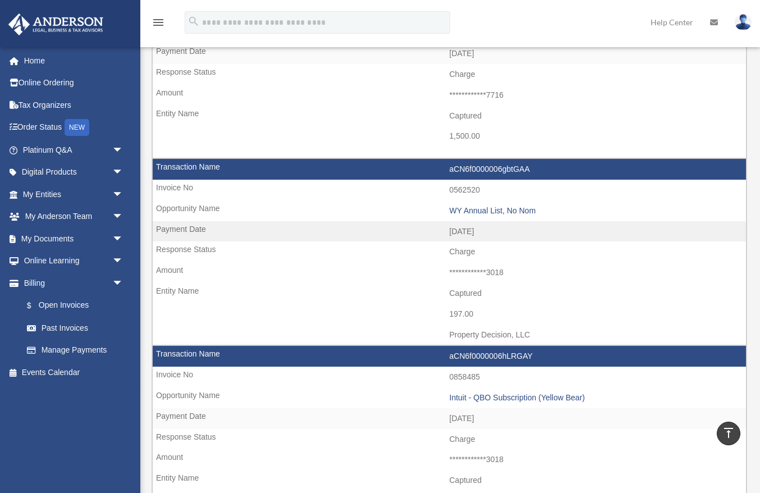
scroll to position [708, 0]
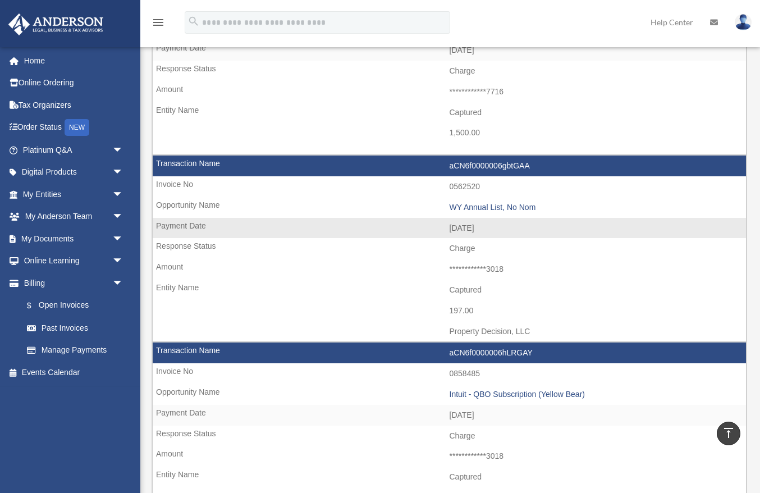
drag, startPoint x: 446, startPoint y: 331, endPoint x: 545, endPoint y: 333, distance: 98.3
click at [545, 333] on td "Property Decision, LLC" at bounding box center [450, 331] width 594 height 21
drag, startPoint x: 487, startPoint y: 273, endPoint x: 519, endPoint y: 273, distance: 31.5
click at [519, 273] on td "**********" at bounding box center [450, 269] width 594 height 21
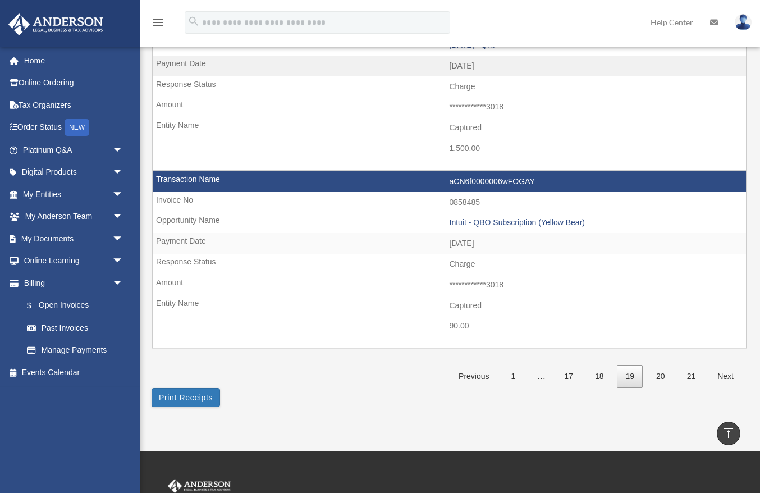
scroll to position [1606, 0]
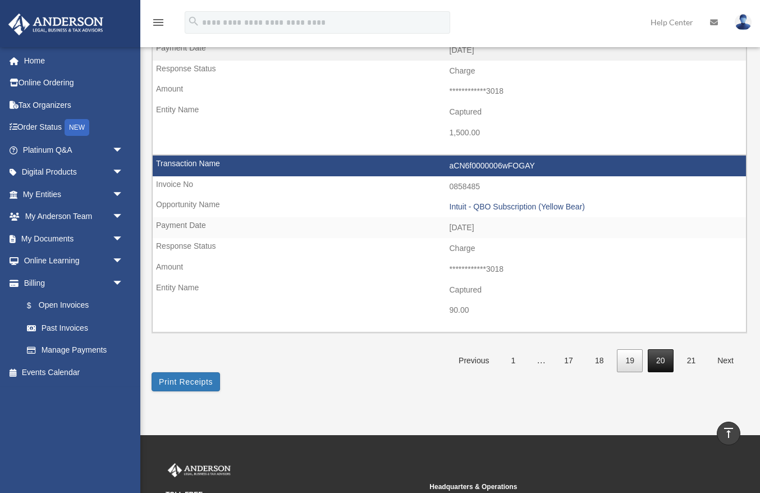
click at [662, 368] on link "20" at bounding box center [661, 360] width 26 height 23
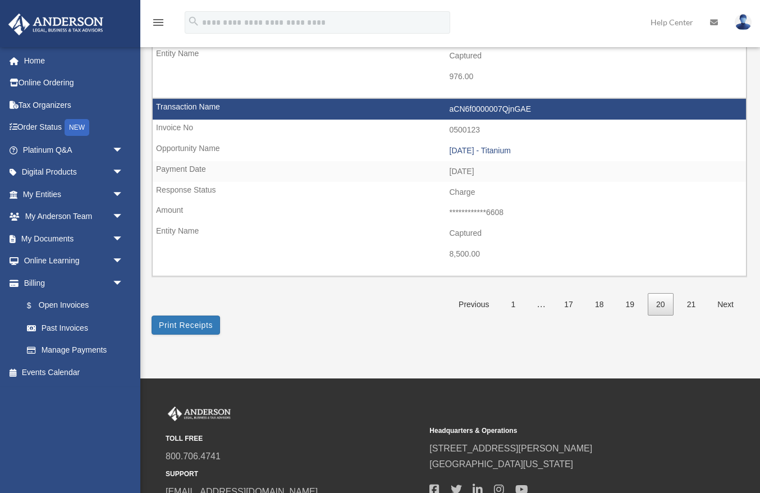
scroll to position [1778, 0]
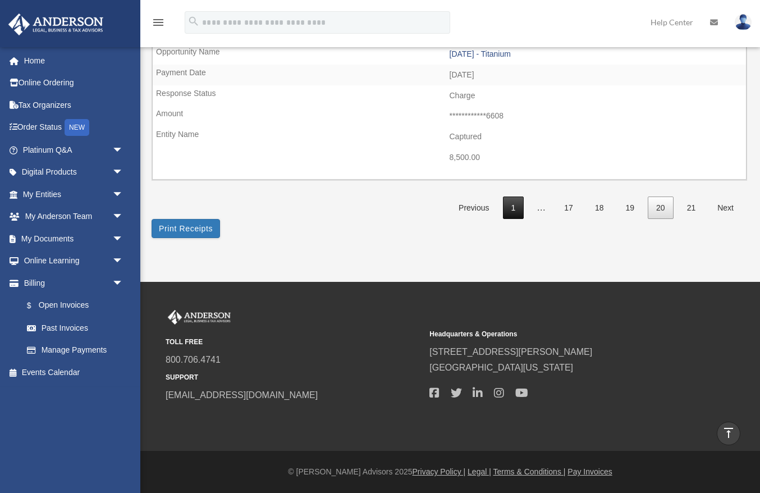
click at [516, 208] on link "1" at bounding box center [513, 208] width 21 height 23
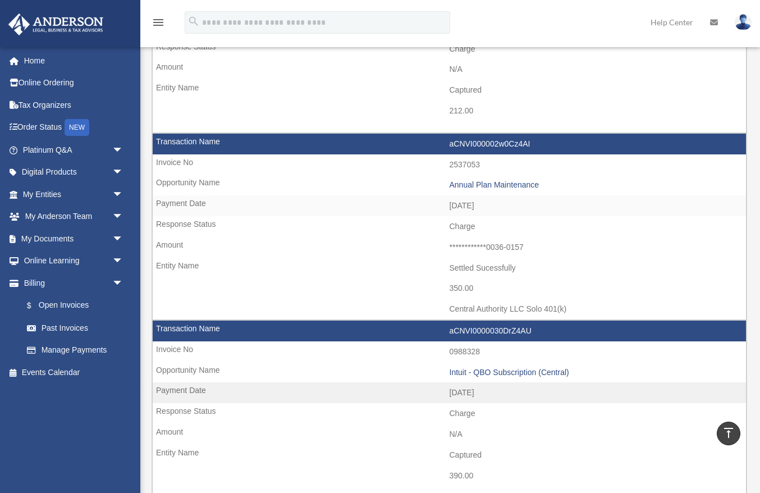
scroll to position [0, 0]
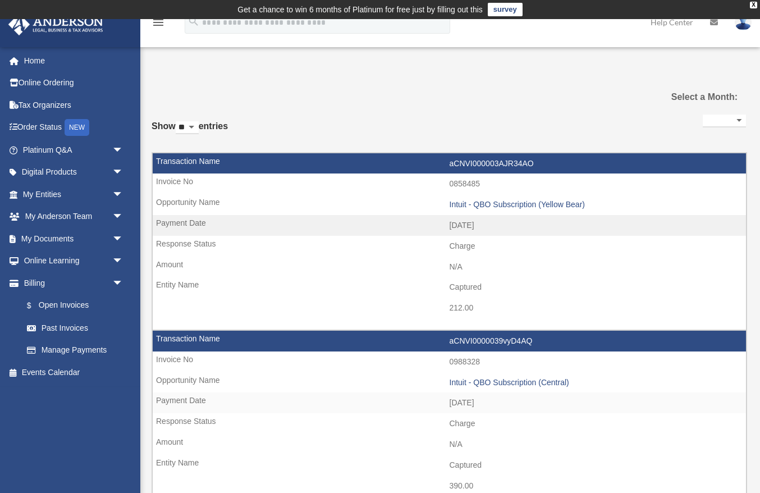
click at [703, 115] on select "**********" at bounding box center [724, 121] width 43 height 13
click option "**********" at bounding box center [0, 0] width 0 height 0
click at [703, 115] on select "**********" at bounding box center [724, 121] width 43 height 13
click option "**********" at bounding box center [0, 0] width 0 height 0
click at [703, 115] on select "**********" at bounding box center [724, 121] width 43 height 13
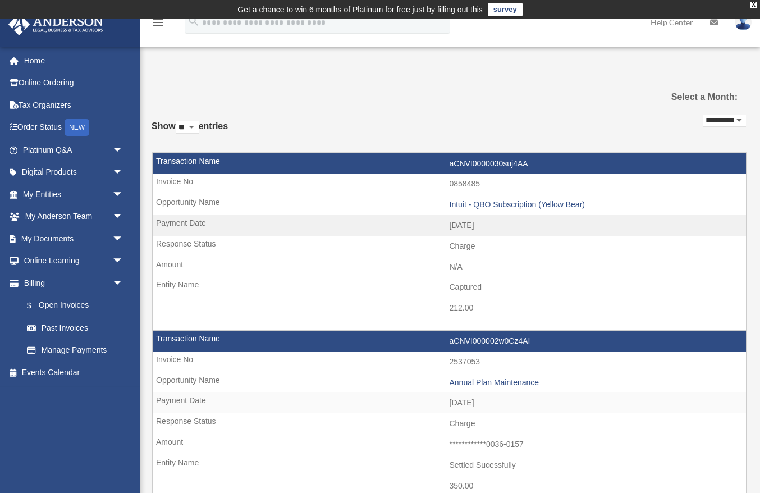
click option "**********" at bounding box center [0, 0] width 0 height 0
click at [703, 115] on select "**********" at bounding box center [724, 121] width 43 height 13
click option "**********" at bounding box center [0, 0] width 0 height 0
click at [703, 115] on select "**********" at bounding box center [724, 121] width 43 height 13
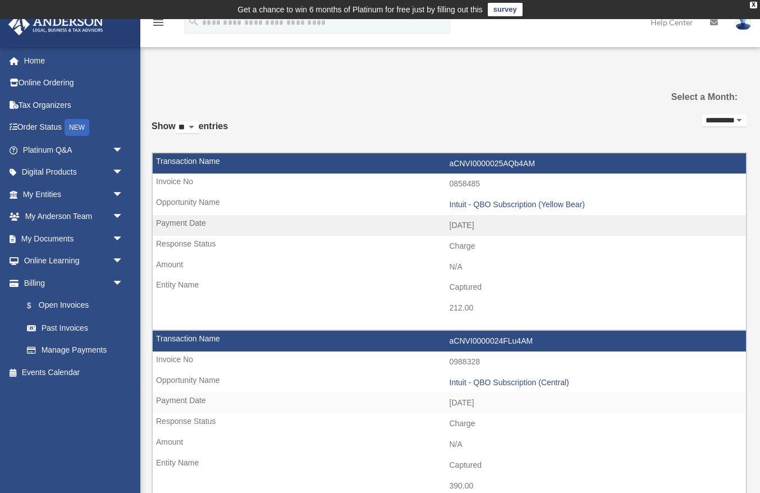
click option "**********" at bounding box center [0, 0] width 0 height 0
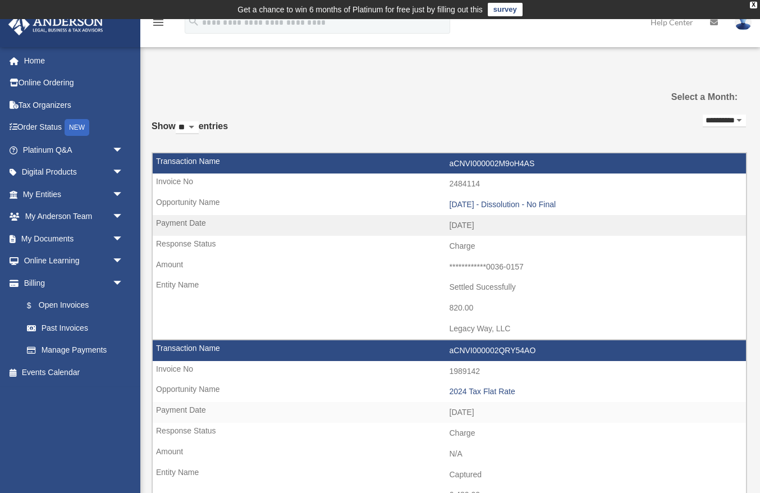
click at [703, 115] on select "**********" at bounding box center [724, 121] width 43 height 13
click option "**********" at bounding box center [0, 0] width 0 height 0
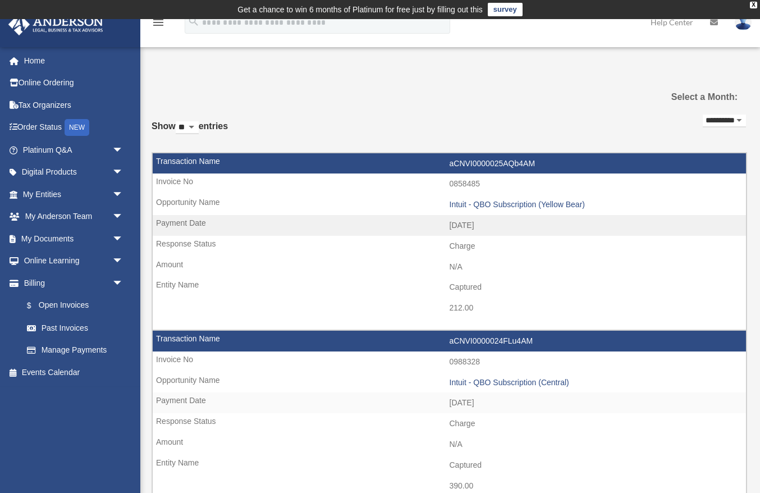
click at [703, 115] on select "**********" at bounding box center [724, 121] width 43 height 13
select select "**********"
click option "**********" at bounding box center [0, 0] width 0 height 0
click at [703, 115] on select "**********" at bounding box center [724, 121] width 43 height 13
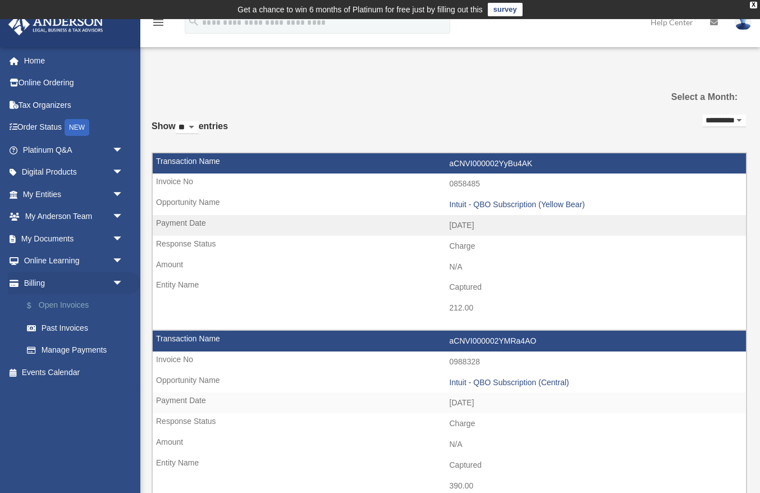
click at [57, 302] on link "$ Open Invoices" at bounding box center [78, 305] width 125 height 23
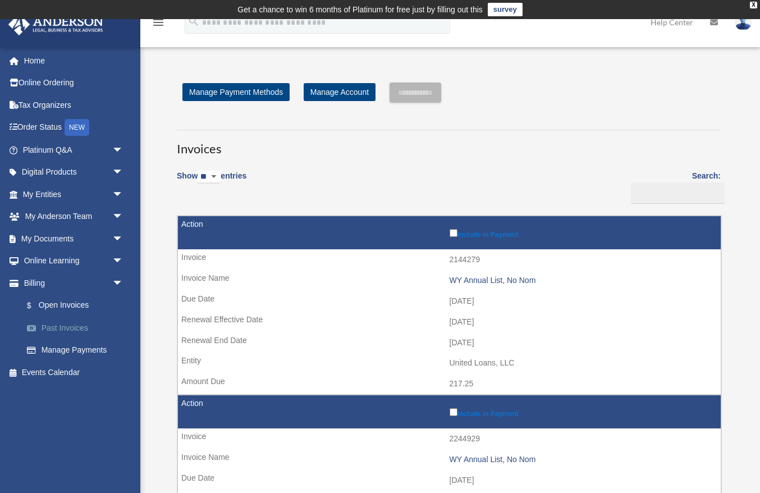
click at [57, 325] on link "Past Invoices" at bounding box center [78, 328] width 125 height 22
click at [56, 327] on link "Past Invoices" at bounding box center [78, 328] width 125 height 22
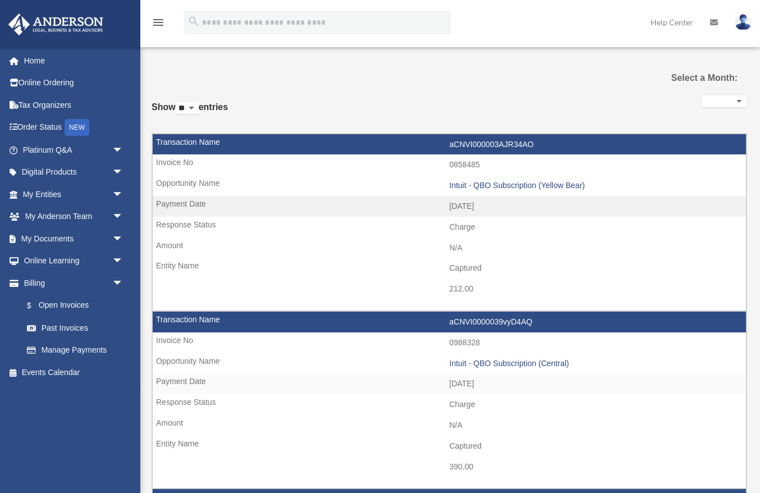
select select
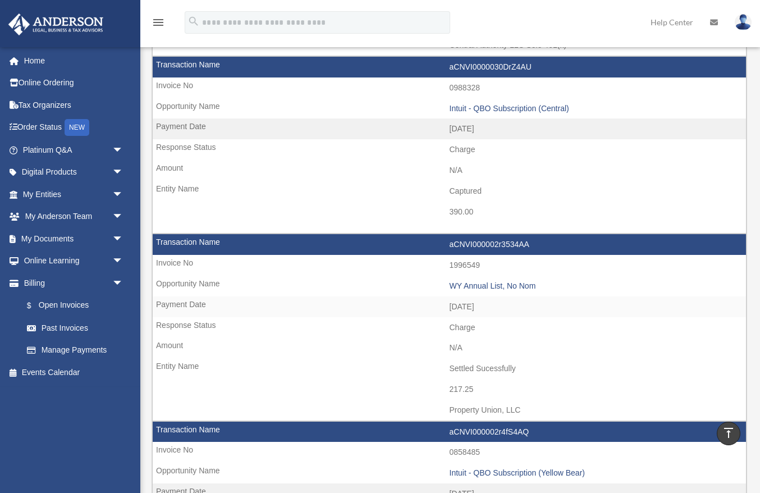
scroll to position [839, 0]
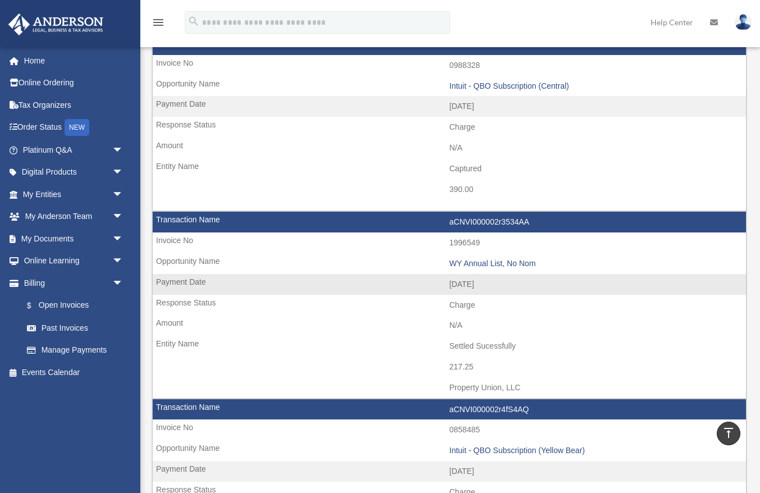
drag, startPoint x: 448, startPoint y: 387, endPoint x: 532, endPoint y: 389, distance: 84.3
click at [532, 389] on td "Property Union, LLC" at bounding box center [450, 387] width 594 height 21
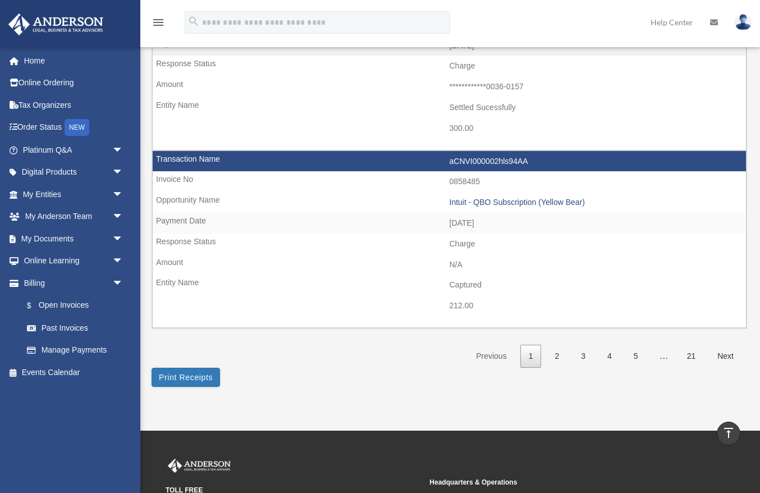
scroll to position [1623, 0]
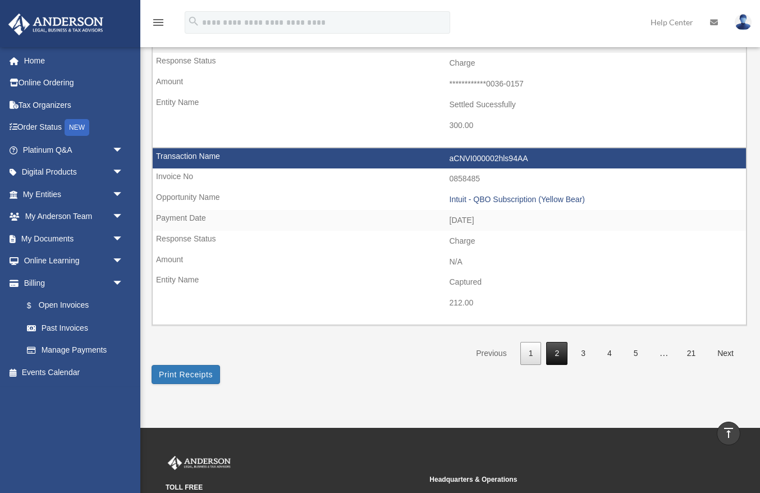
click at [559, 356] on link "2" at bounding box center [556, 353] width 21 height 23
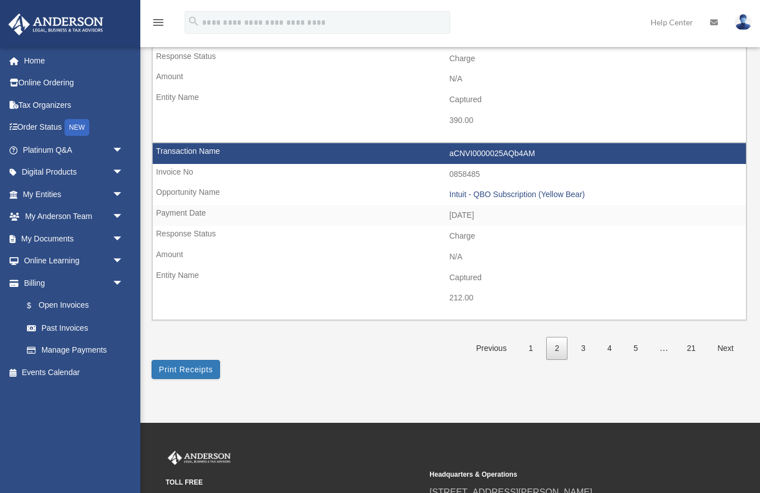
scroll to position [1619, 0]
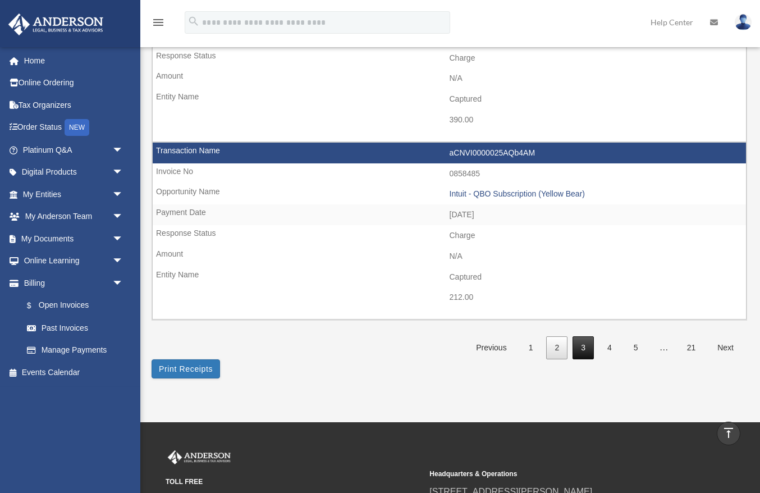
click at [582, 348] on link "3" at bounding box center [583, 347] width 21 height 23
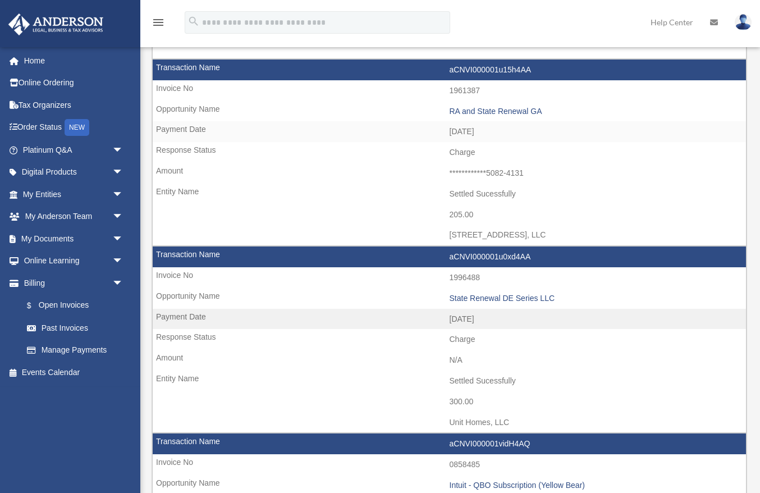
scroll to position [275, 0]
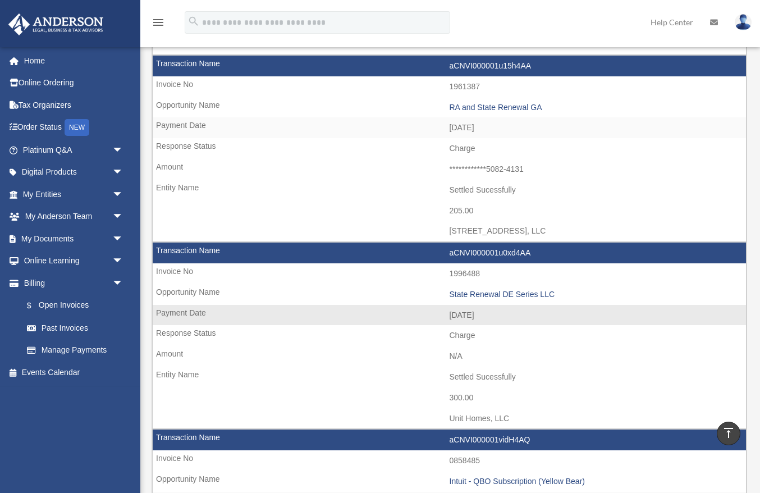
drag, startPoint x: 447, startPoint y: 417, endPoint x: 517, endPoint y: 417, distance: 69.6
click at [517, 417] on td "Unit Homes, LLC" at bounding box center [450, 418] width 594 height 21
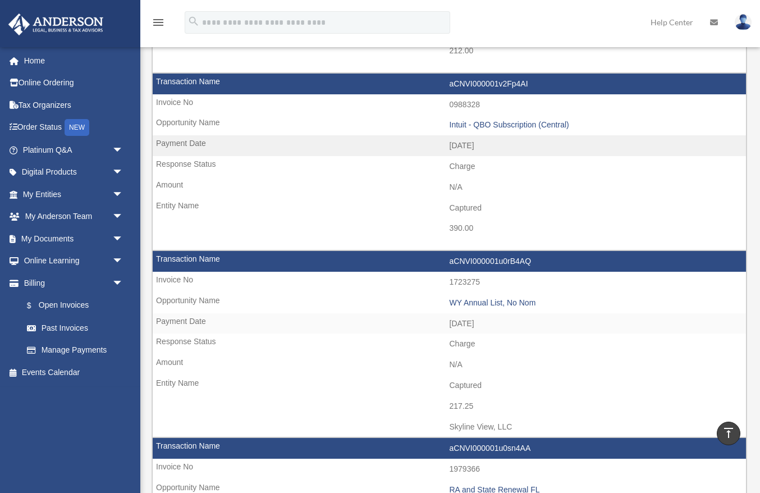
scroll to position [816, 0]
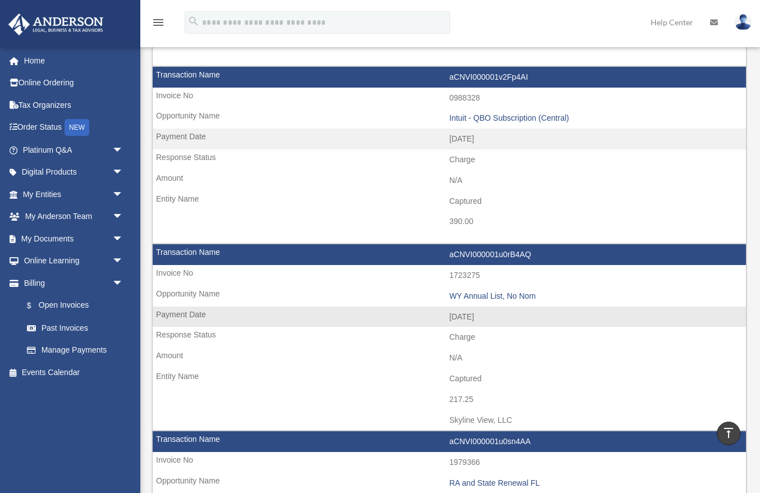
drag, startPoint x: 450, startPoint y: 421, endPoint x: 526, endPoint y: 421, distance: 75.3
click at [526, 421] on td "Skyline View, LLC" at bounding box center [450, 420] width 594 height 21
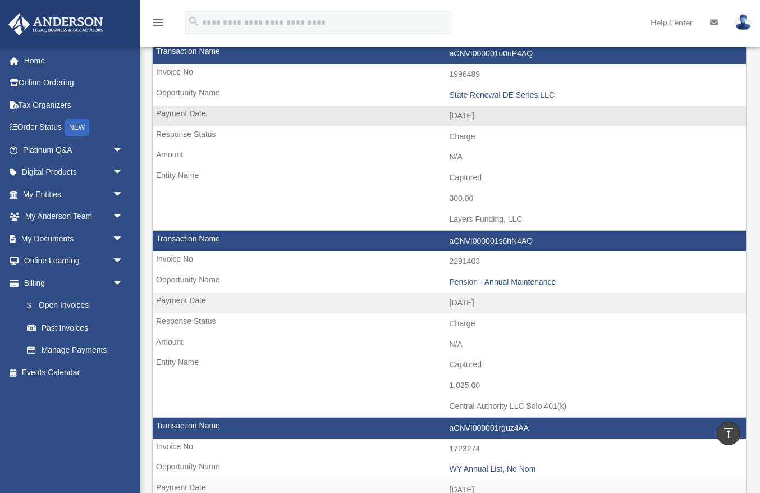
scroll to position [1385, 0]
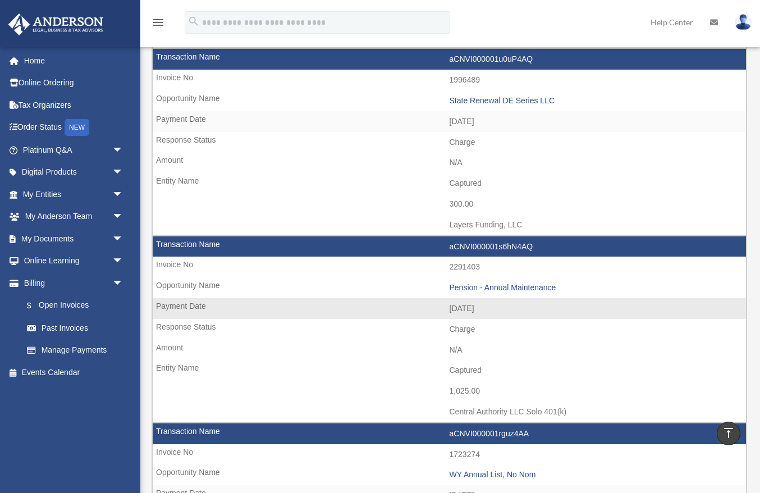
drag, startPoint x: 451, startPoint y: 391, endPoint x: 471, endPoint y: 394, distance: 19.9
click at [471, 394] on td "1,025.00" at bounding box center [450, 391] width 594 height 21
copy td "1,025."
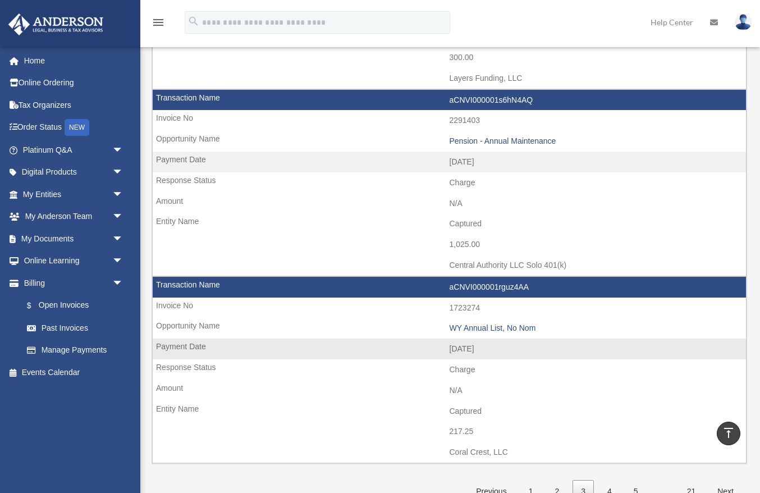
scroll to position [1535, 0]
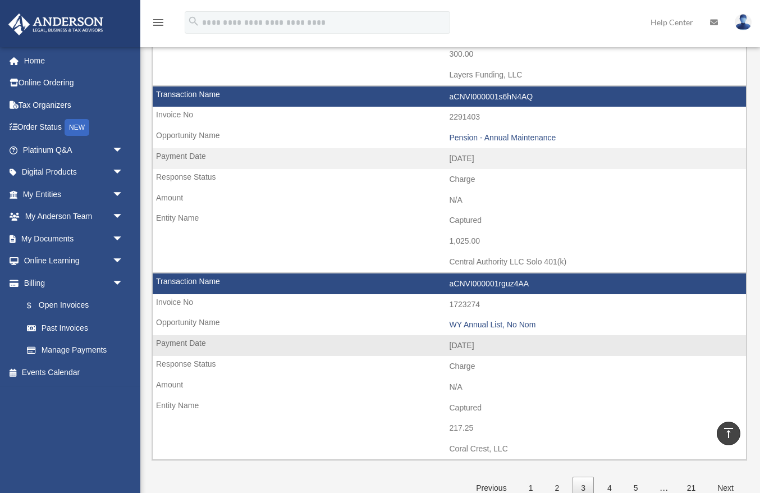
drag, startPoint x: 445, startPoint y: 450, endPoint x: 525, endPoint y: 454, distance: 79.8
click at [525, 454] on td "Coral Crest, LLC" at bounding box center [450, 449] width 594 height 21
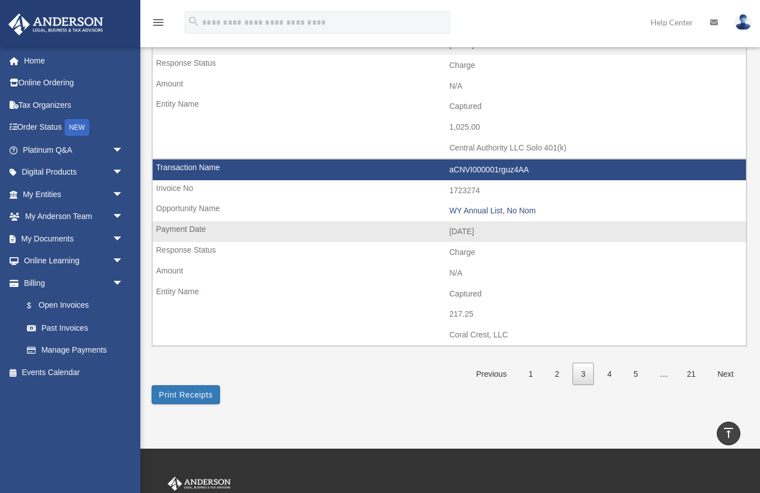
scroll to position [1648, 0]
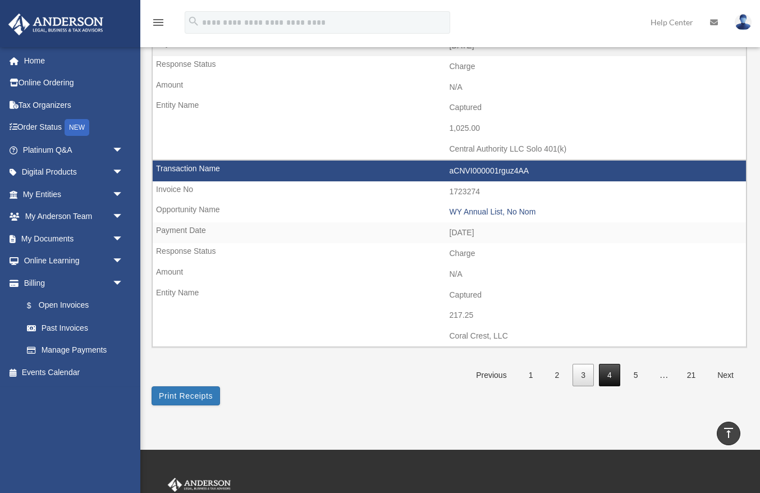
click at [609, 383] on link "4" at bounding box center [609, 375] width 21 height 23
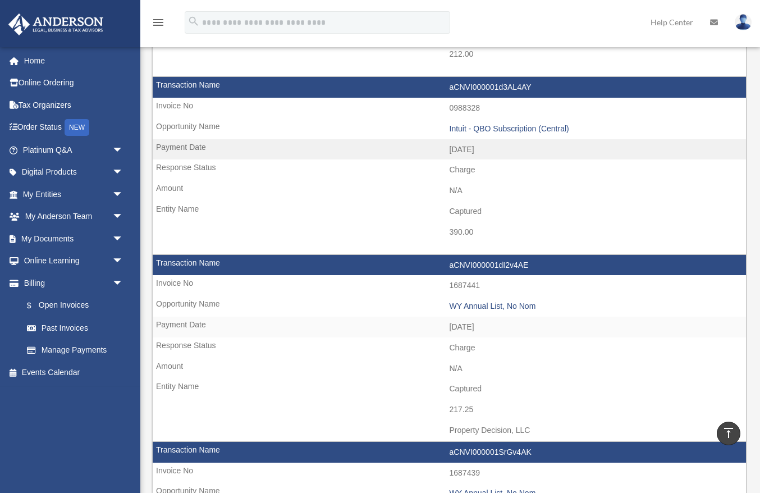
scroll to position [794, 0]
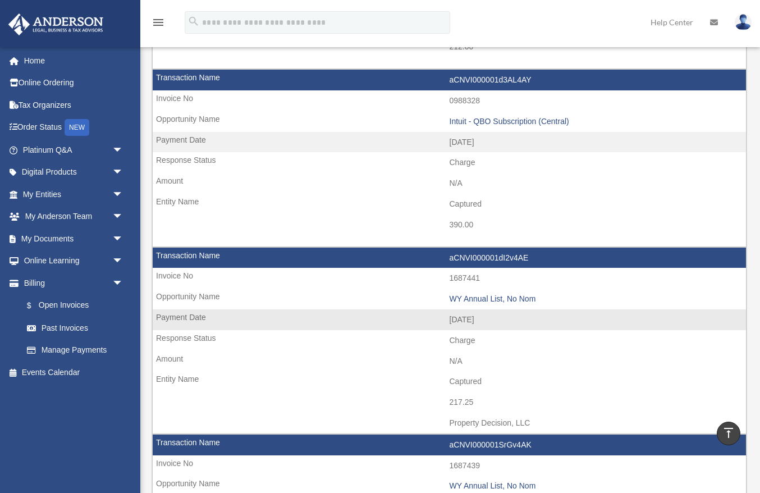
drag, startPoint x: 448, startPoint y: 421, endPoint x: 553, endPoint y: 423, distance: 104.5
click at [553, 423] on td "Property Decision, LLC" at bounding box center [450, 423] width 594 height 21
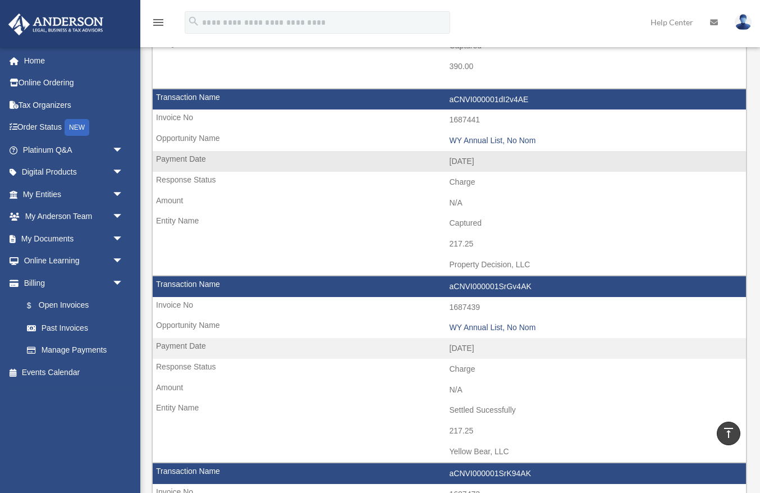
scroll to position [959, 0]
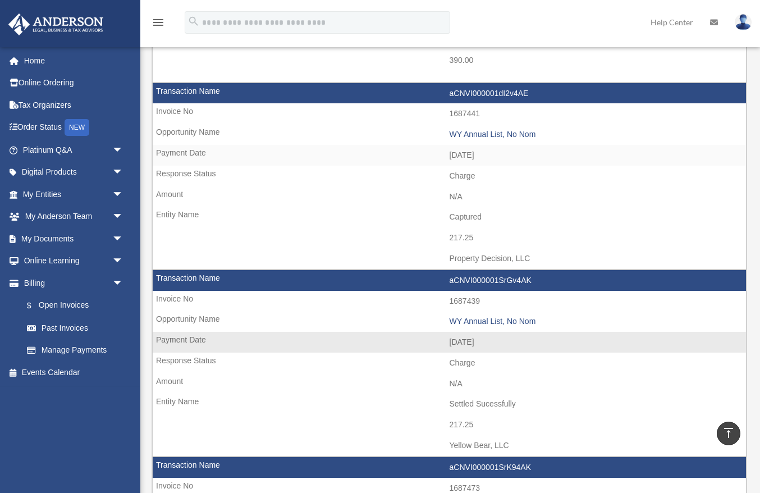
drag, startPoint x: 450, startPoint y: 425, endPoint x: 482, endPoint y: 425, distance: 32.0
click at [482, 425] on td "217.25" at bounding box center [450, 424] width 594 height 21
copy td "217.25"
click at [469, 423] on td "217.25" at bounding box center [450, 424] width 594 height 21
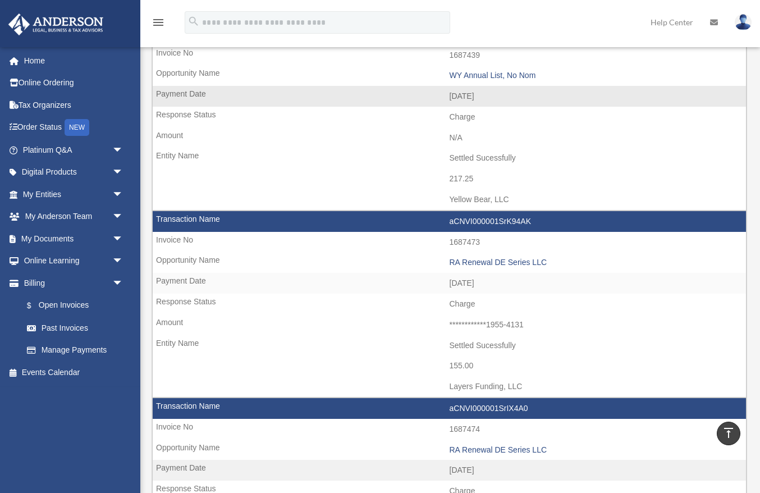
scroll to position [1207, 0]
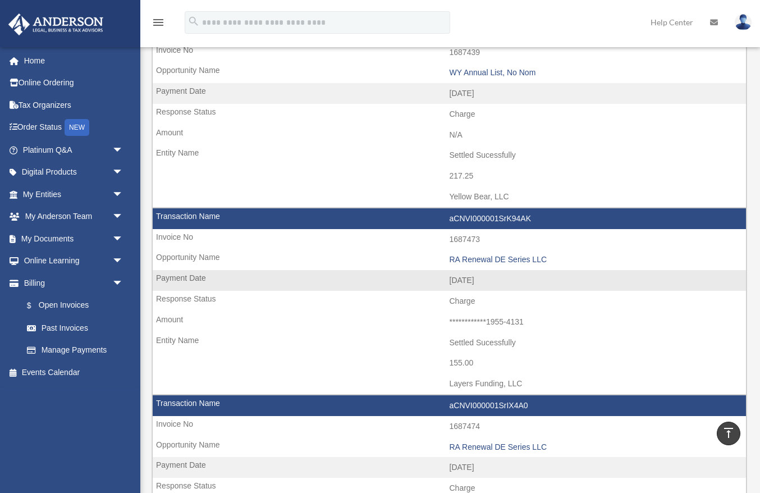
drag, startPoint x: 446, startPoint y: 386, endPoint x: 550, endPoint y: 382, distance: 104.5
click at [550, 382] on td "Layers Funding, LLC" at bounding box center [450, 383] width 594 height 21
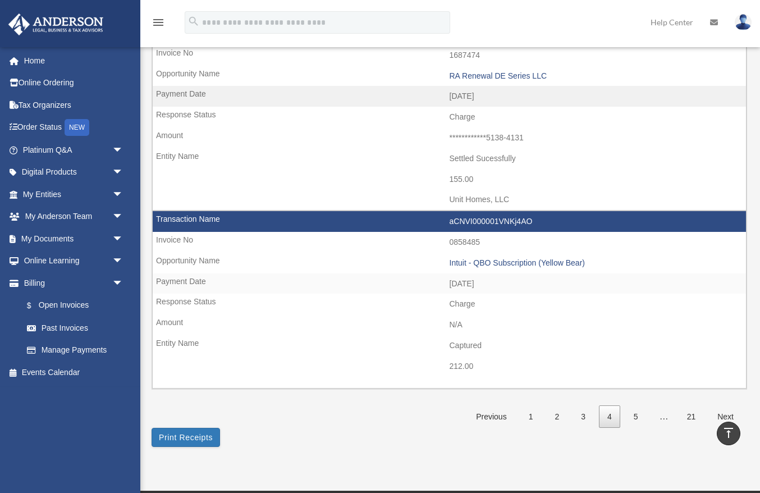
scroll to position [1581, 0]
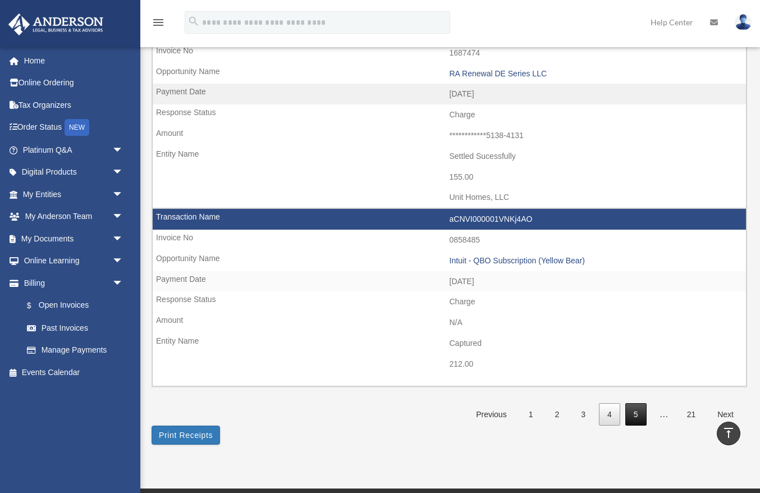
click at [635, 411] on link "5" at bounding box center [636, 414] width 21 height 23
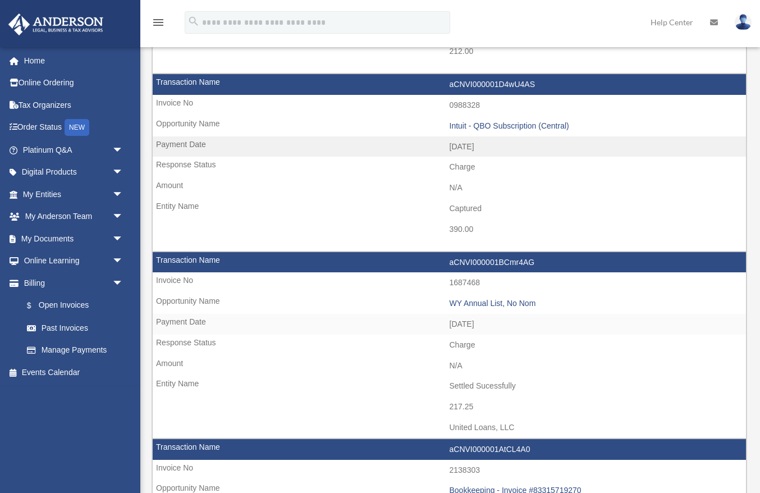
scroll to position [801, 0]
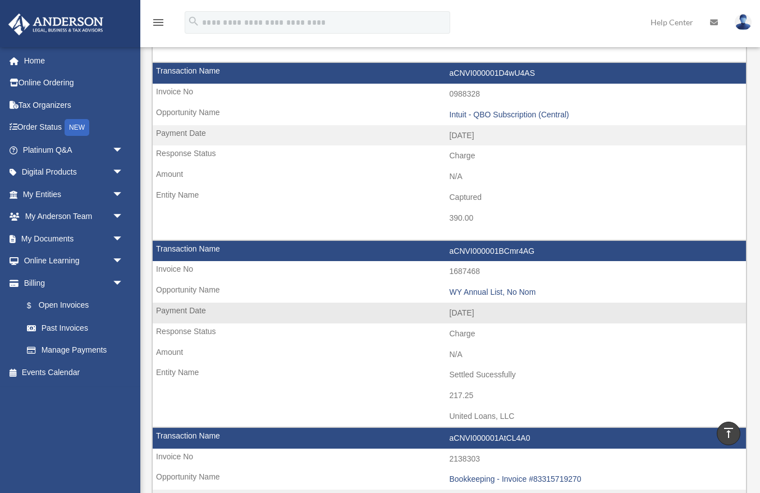
drag, startPoint x: 516, startPoint y: 416, endPoint x: 431, endPoint y: 410, distance: 85.0
click at [431, 410] on td "United Loans, LLC" at bounding box center [450, 416] width 594 height 21
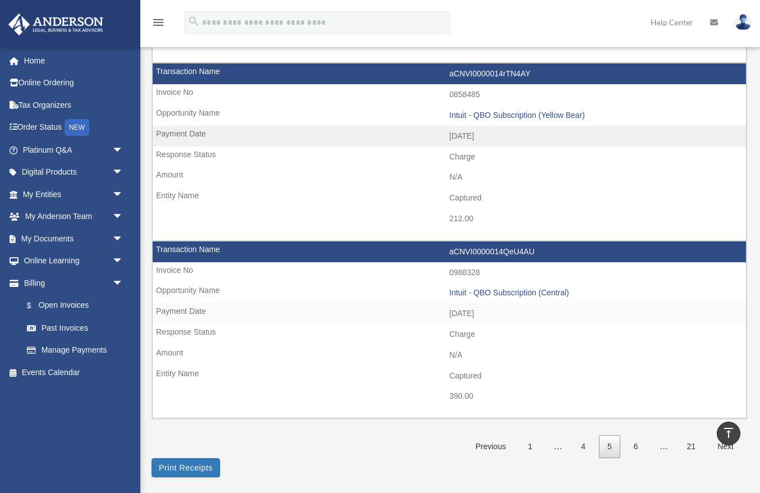
scroll to position [1530, 0]
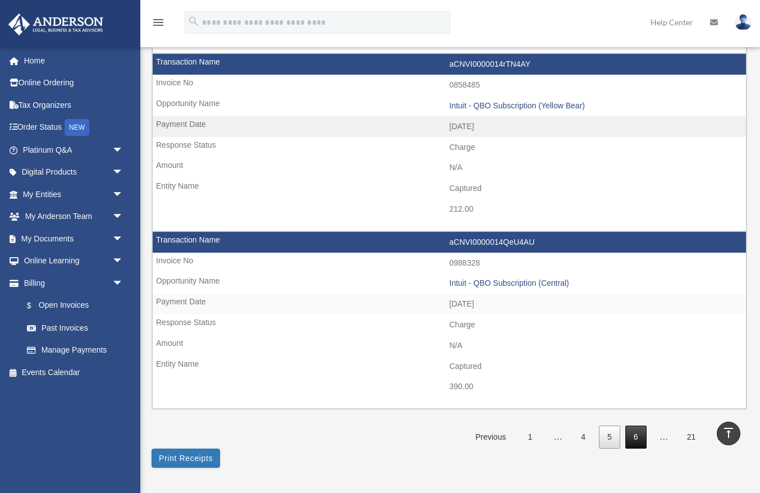
click at [641, 440] on link "6" at bounding box center [636, 437] width 21 height 23
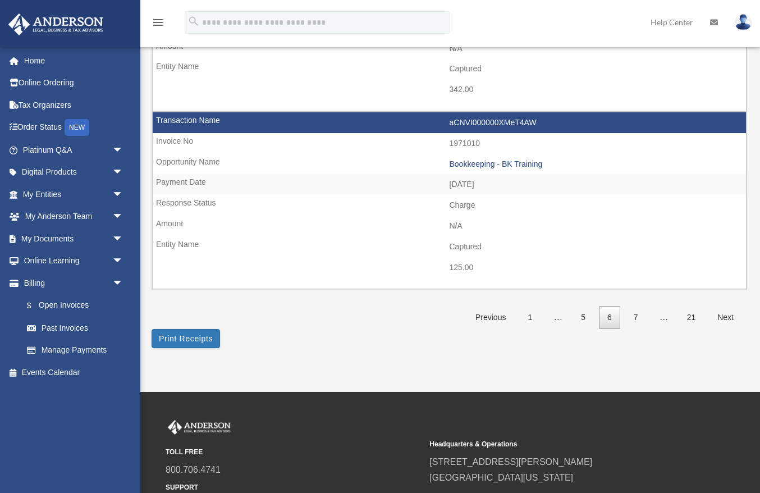
scroll to position [1750, 0]
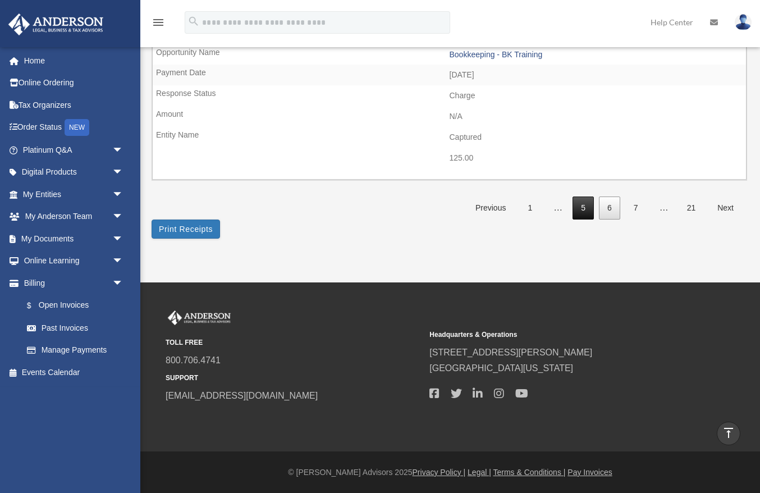
click at [589, 208] on link "5" at bounding box center [583, 208] width 21 height 23
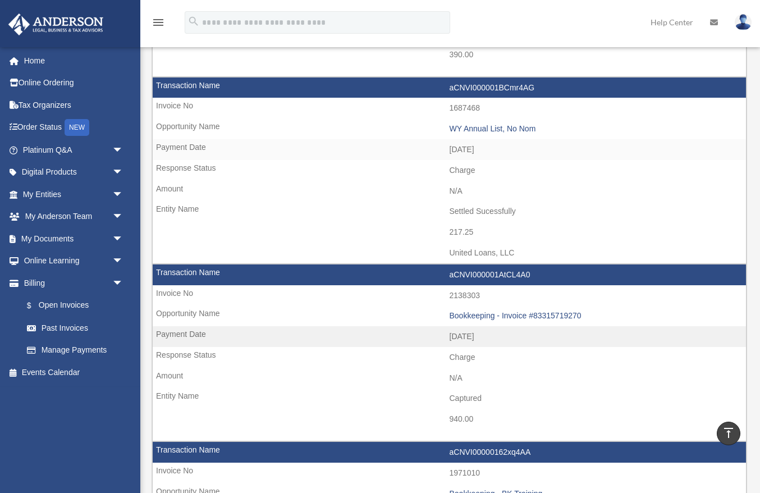
scroll to position [966, 0]
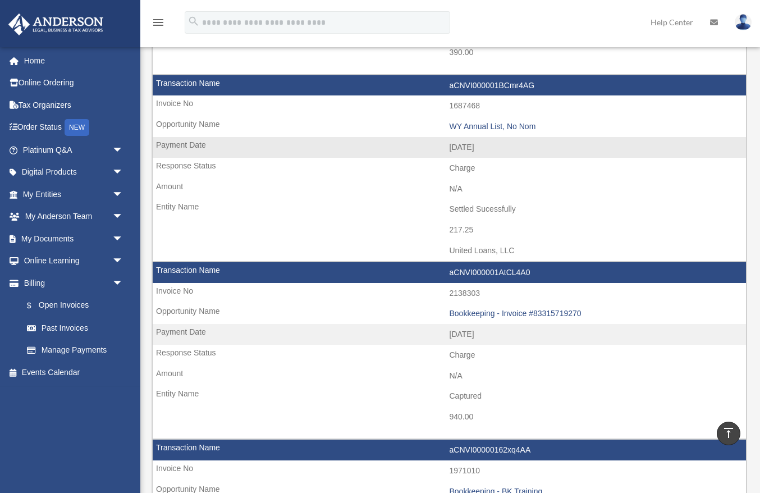
drag, startPoint x: 446, startPoint y: 233, endPoint x: 489, endPoint y: 232, distance: 42.7
click at [489, 232] on td "217.25" at bounding box center [450, 230] width 594 height 21
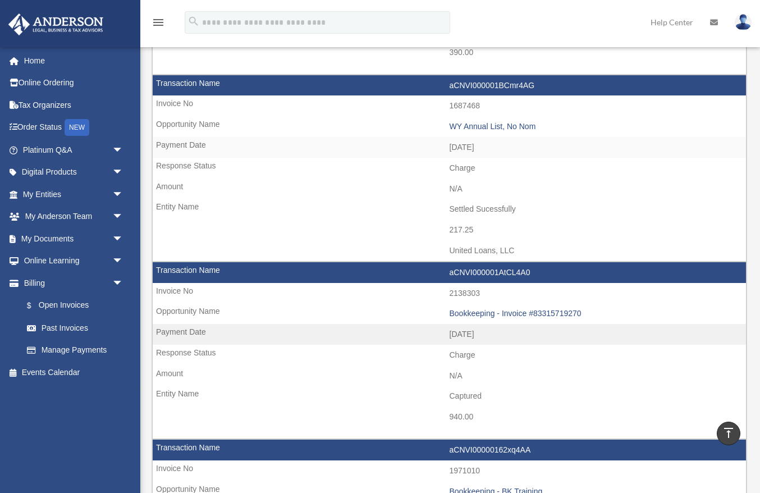
click at [750, 25] on img at bounding box center [743, 22] width 17 height 16
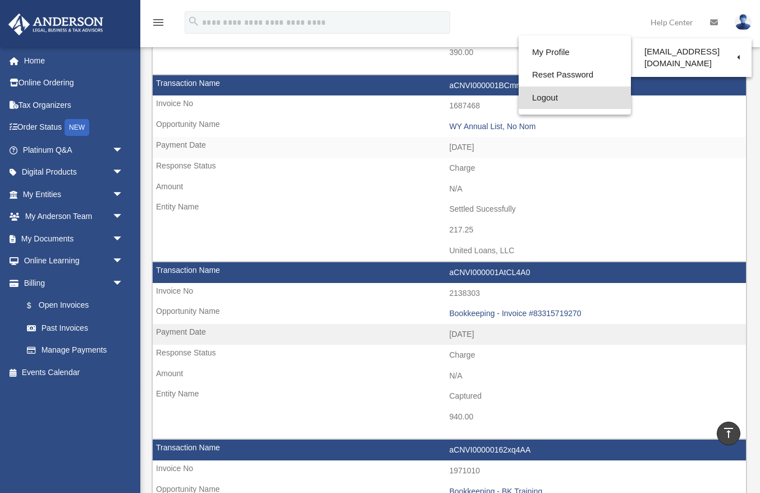
click at [539, 102] on link "Logout" at bounding box center [575, 97] width 112 height 23
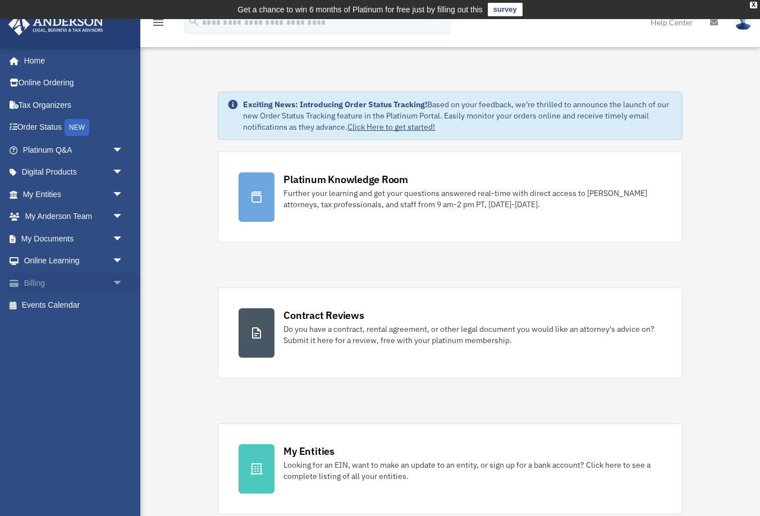
click at [121, 284] on span "arrow_drop_down" at bounding box center [123, 283] width 22 height 23
click at [71, 307] on link "$ Open Invoices" at bounding box center [78, 305] width 125 height 23
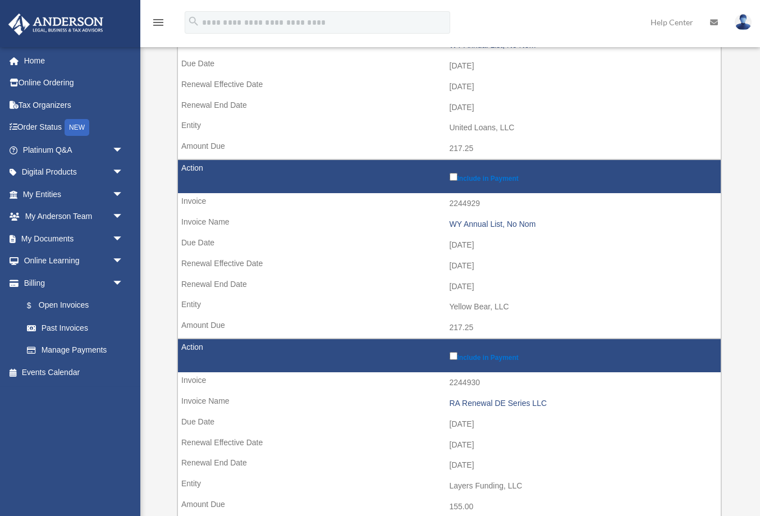
scroll to position [239, 0]
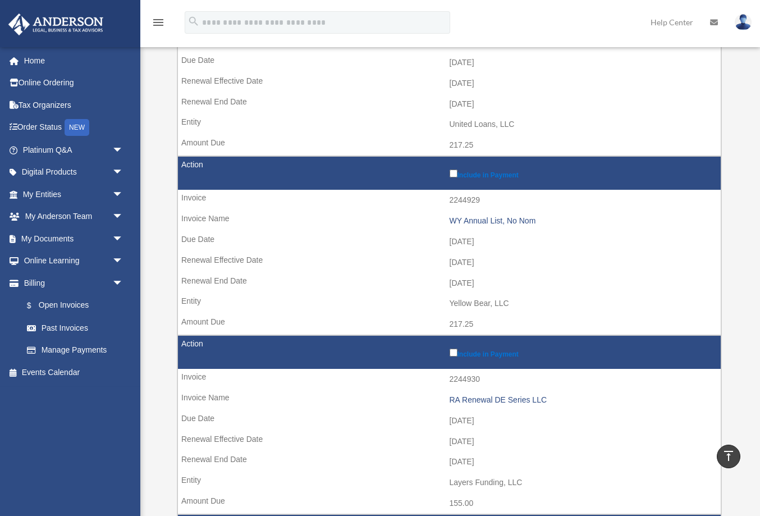
click at [749, 24] on img at bounding box center [743, 22] width 17 height 16
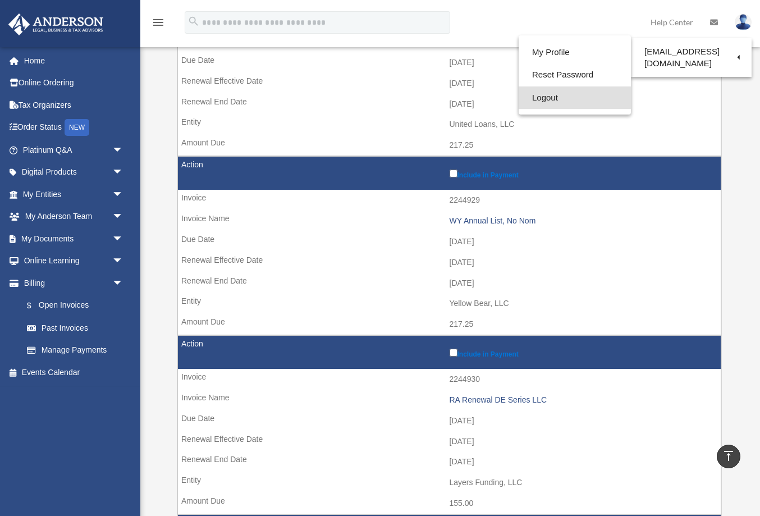
click at [540, 106] on link "Logout" at bounding box center [575, 97] width 112 height 23
